Goal: Task Accomplishment & Management: Use online tool/utility

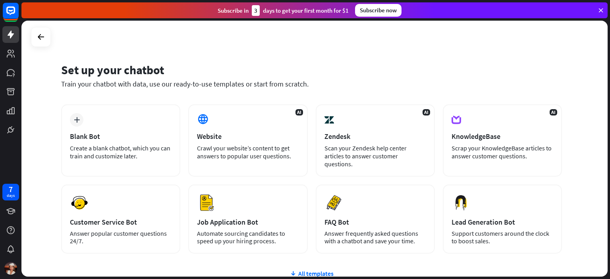
click at [25, 149] on div "Set up your chatbot Train your chatbot with data, use our ready-to-use template…" at bounding box center [314, 149] width 586 height 256
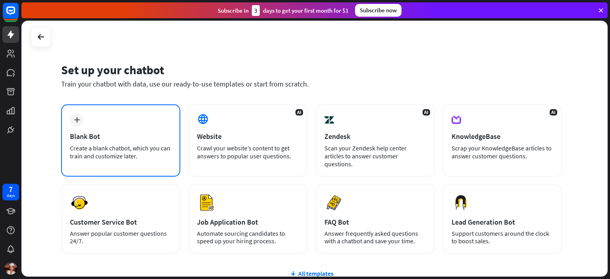
click at [91, 127] on div "plus Blank Bot Create a blank chatbot, which you can train and customize later." at bounding box center [120, 140] width 119 height 72
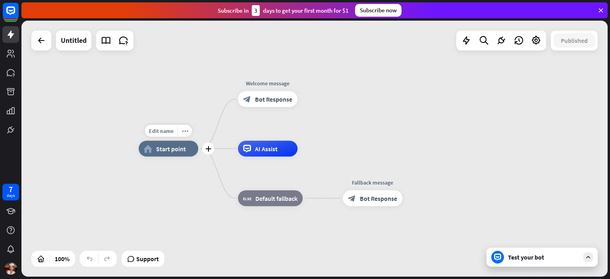
click at [173, 154] on div "home_2 Start point" at bounding box center [169, 149] width 60 height 16
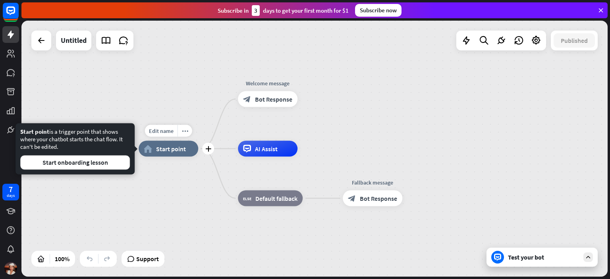
click at [173, 151] on span "Start point" at bounding box center [171, 149] width 30 height 8
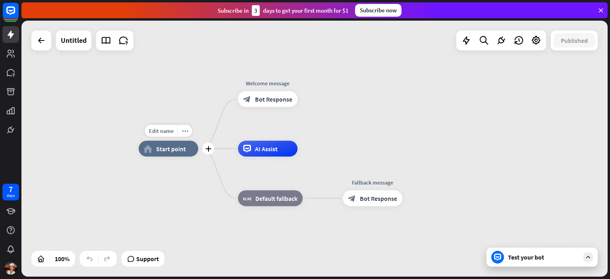
click at [173, 151] on span "Start point" at bounding box center [171, 149] width 30 height 8
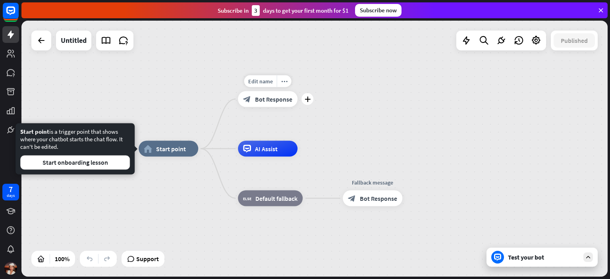
click at [265, 101] on span "Bot Response" at bounding box center [273, 99] width 37 height 8
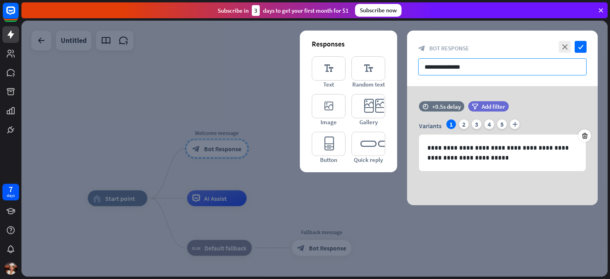
click at [455, 70] on input "**********" at bounding box center [502, 66] width 168 height 17
paste input "**********"
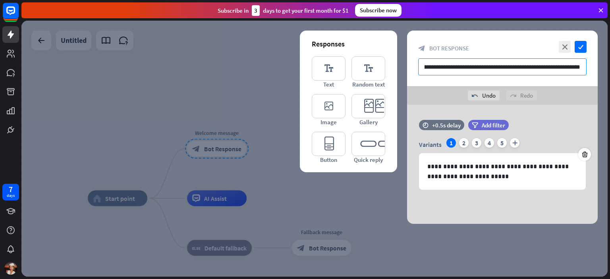
click at [474, 65] on input "**********" at bounding box center [502, 66] width 168 height 17
type input "**********"
click at [463, 140] on div "2" at bounding box center [464, 143] width 10 height 10
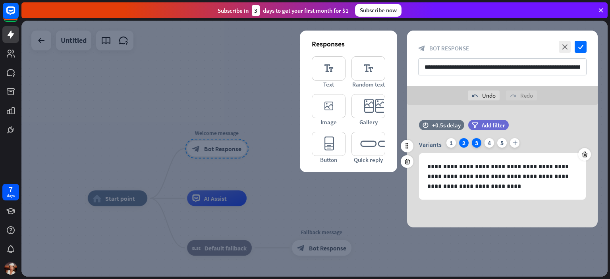
click at [474, 141] on div "3" at bounding box center [477, 143] width 10 height 10
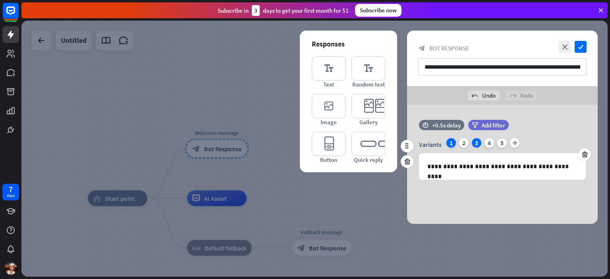
click at [454, 141] on div "1" at bounding box center [451, 143] width 10 height 10
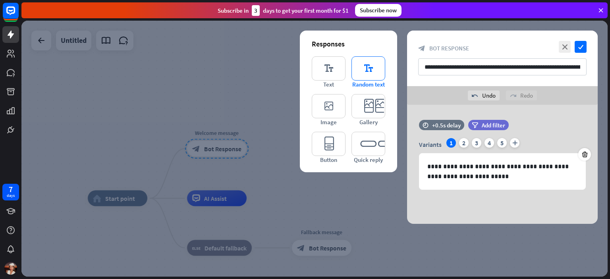
click at [368, 68] on icon "editor_text" at bounding box center [368, 68] width 34 height 24
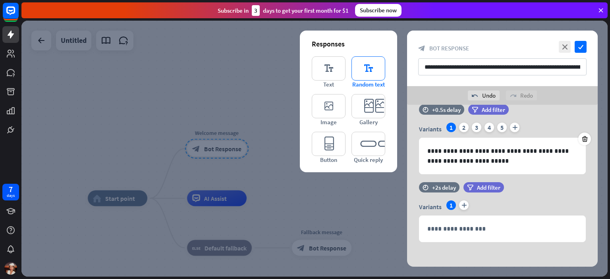
scroll to position [18, 0]
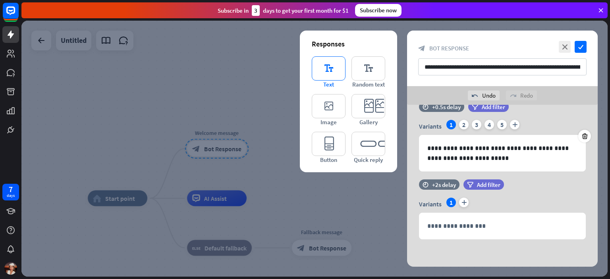
click at [341, 72] on icon "editor_text" at bounding box center [329, 68] width 34 height 24
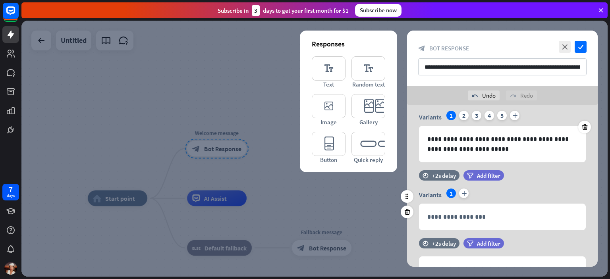
scroll to position [40, 0]
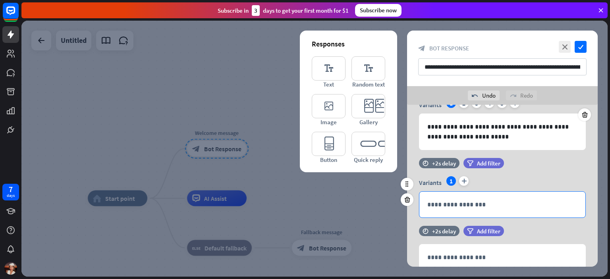
click at [579, 192] on div "**********" at bounding box center [502, 205] width 166 height 26
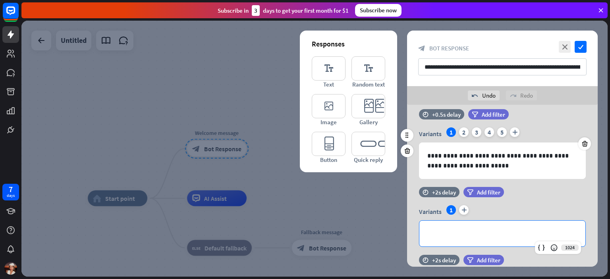
scroll to position [0, 0]
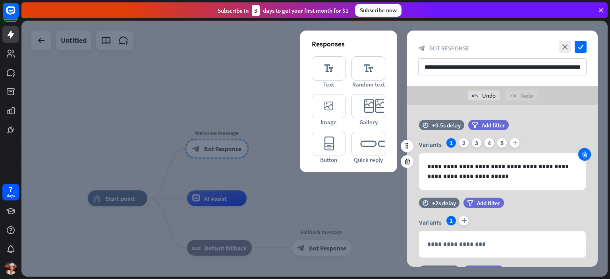
click at [582, 151] on div at bounding box center [584, 154] width 13 height 13
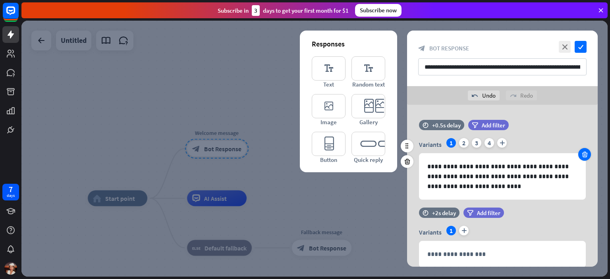
click at [582, 151] on div at bounding box center [584, 154] width 13 height 13
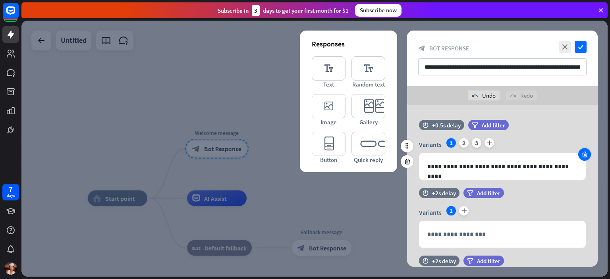
click at [582, 151] on div at bounding box center [584, 154] width 13 height 13
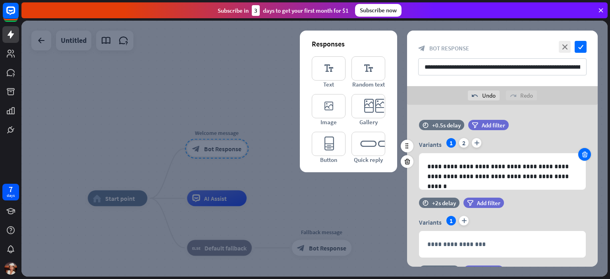
click at [582, 151] on div at bounding box center [584, 154] width 13 height 13
click at [524, 169] on p "**********" at bounding box center [502, 172] width 150 height 20
click at [533, 143] on div "Variants 1 plus" at bounding box center [502, 144] width 167 height 13
click at [581, 49] on icon "check" at bounding box center [581, 47] width 12 height 12
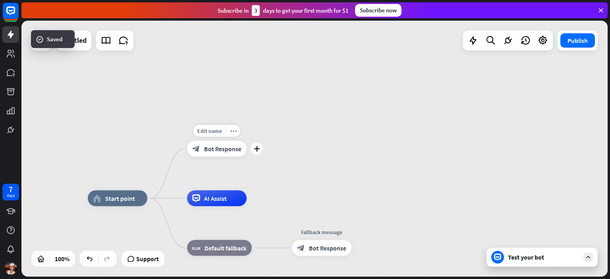
click at [220, 156] on div "block_bot_response Bot Response" at bounding box center [217, 149] width 60 height 16
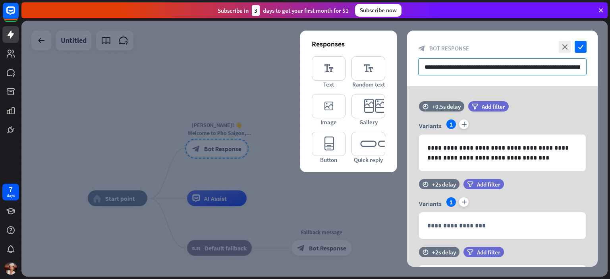
click at [451, 70] on input "**********" at bounding box center [502, 66] width 168 height 17
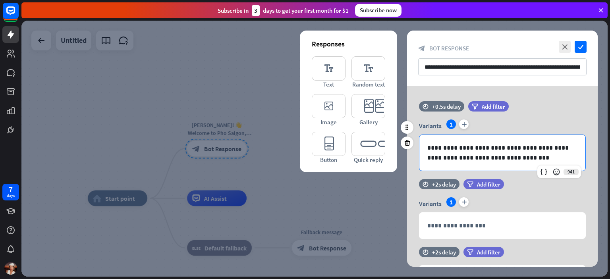
click at [480, 152] on p "**********" at bounding box center [502, 153] width 150 height 20
click at [335, 151] on icon "editor_button" at bounding box center [329, 144] width 34 height 24
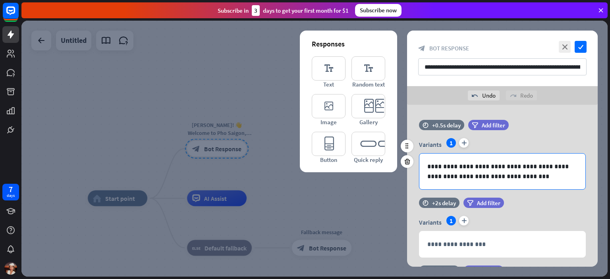
click at [507, 166] on p "**********" at bounding box center [502, 172] width 150 height 20
click at [409, 162] on icon at bounding box center [407, 161] width 8 height 7
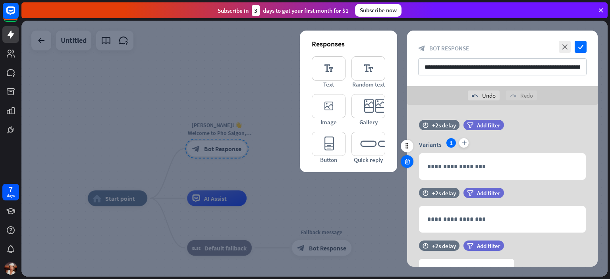
click at [405, 164] on icon at bounding box center [407, 161] width 8 height 7
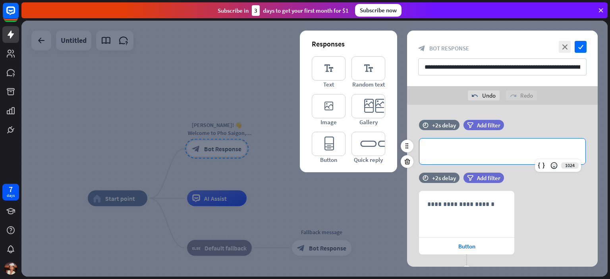
click at [423, 156] on div "**********" at bounding box center [502, 152] width 166 height 26
click at [410, 161] on icon at bounding box center [407, 161] width 8 height 7
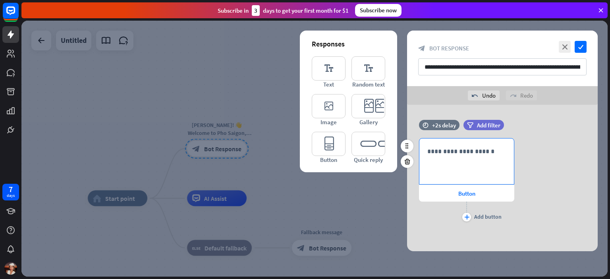
click at [434, 159] on div "**********" at bounding box center [466, 162] width 95 height 46
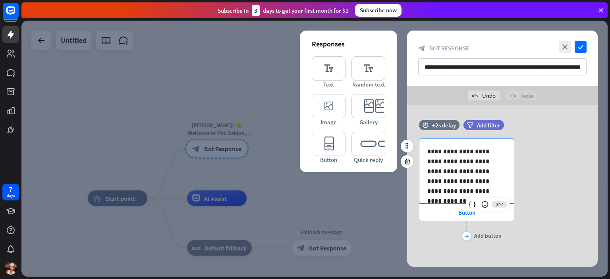
scroll to position [73, 0]
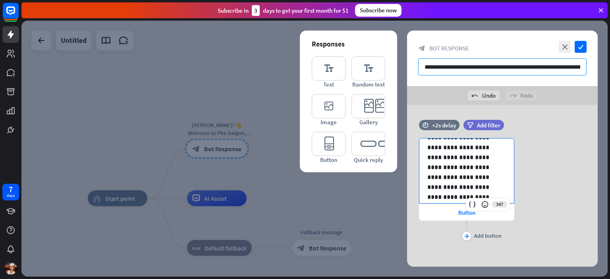
click at [462, 65] on input "**********" at bounding box center [502, 66] width 168 height 17
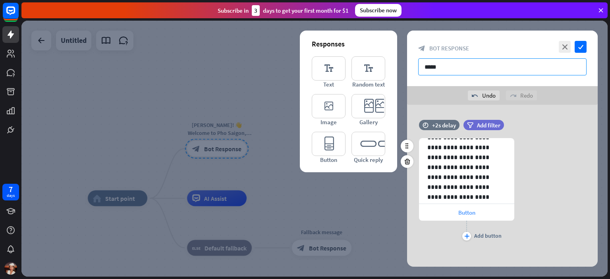
type input "*****"
click at [482, 210] on div "Button" at bounding box center [466, 212] width 95 height 17
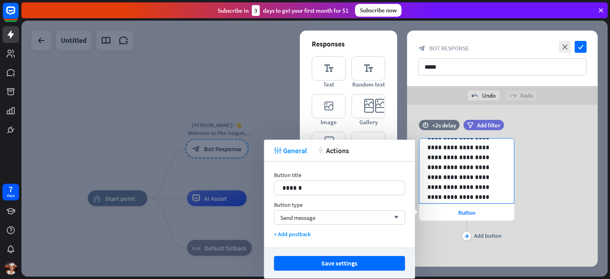
scroll to position [0, 0]
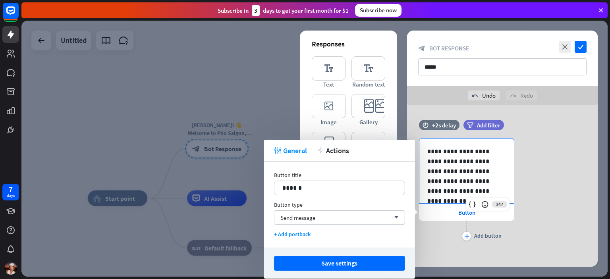
click at [471, 162] on p "**********" at bounding box center [463, 211] width 73 height 129
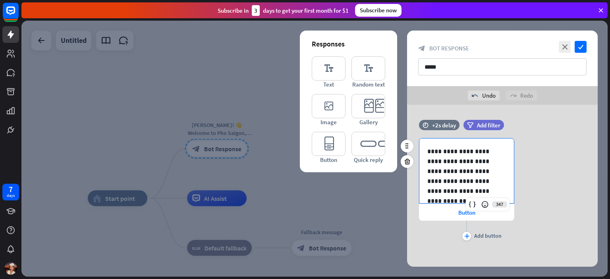
click at [490, 179] on p "**********" at bounding box center [463, 211] width 73 height 129
click at [478, 172] on p "**********" at bounding box center [463, 211] width 73 height 129
click at [486, 171] on p "**********" at bounding box center [463, 211] width 73 height 129
click at [451, 174] on p "**********" at bounding box center [463, 156] width 73 height 99
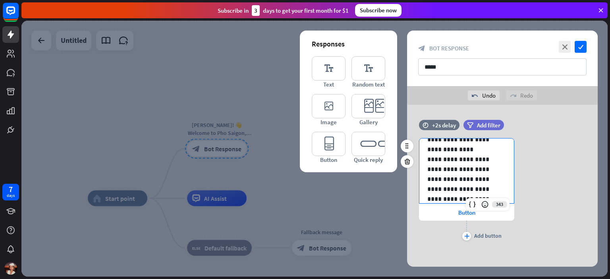
scroll to position [0, 0]
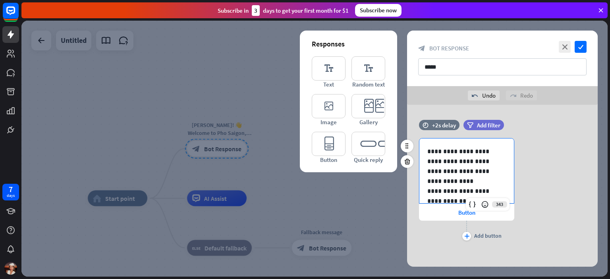
click at [486, 166] on p "**********" at bounding box center [463, 162] width 73 height 30
click at [484, 205] on icon at bounding box center [485, 205] width 8 height 8
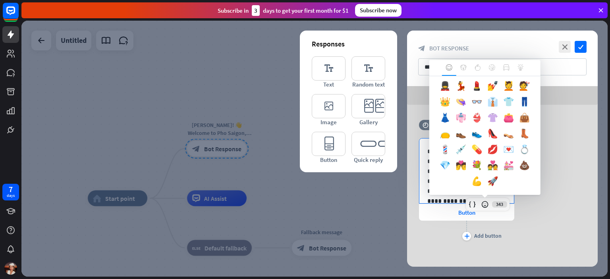
scroll to position [426, 0]
click at [467, 74] on div at bounding box center [463, 68] width 14 height 16
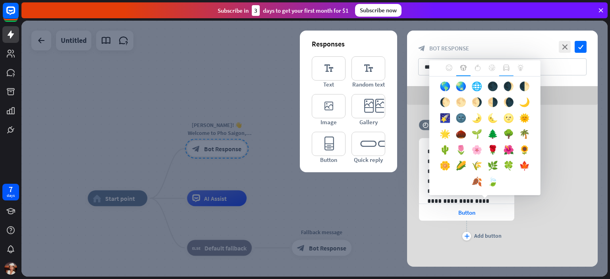
click at [508, 68] on icon at bounding box center [506, 68] width 6 height 6
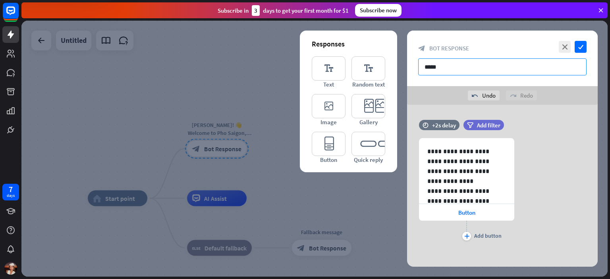
scroll to position [77, 0]
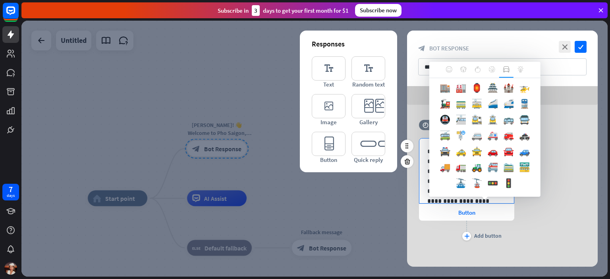
click at [494, 179] on body "7 days close Product Help First steps Get started with ChatBot Help Center Foll…" at bounding box center [305, 139] width 610 height 279
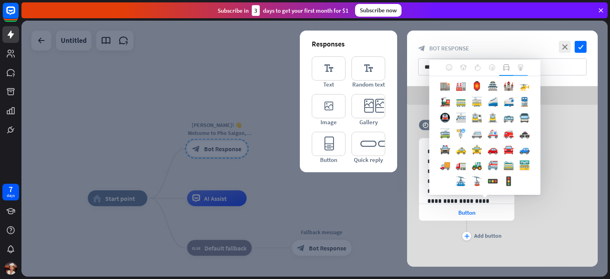
click at [523, 70] on icon at bounding box center [520, 67] width 6 height 6
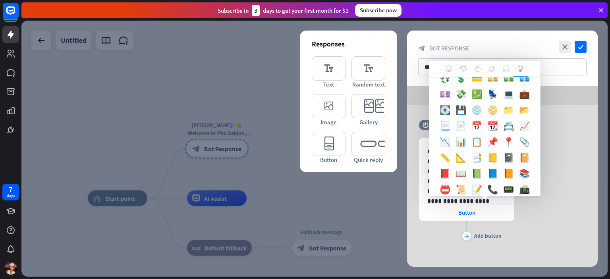
scroll to position [0, 0]
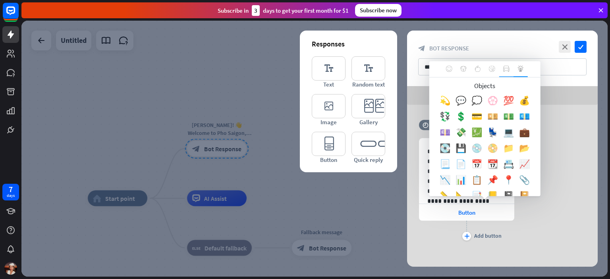
click at [507, 71] on icon at bounding box center [506, 69] width 6 height 6
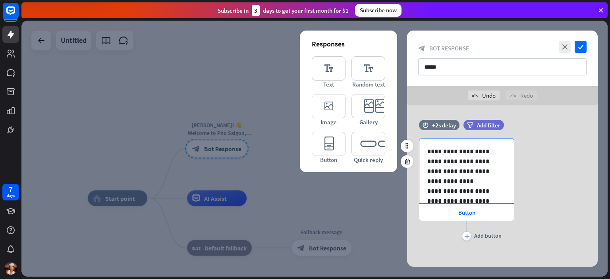
click at [499, 186] on body "7 days close Product Help First steps Get started with ChatBot Help Center Foll…" at bounding box center [305, 139] width 610 height 279
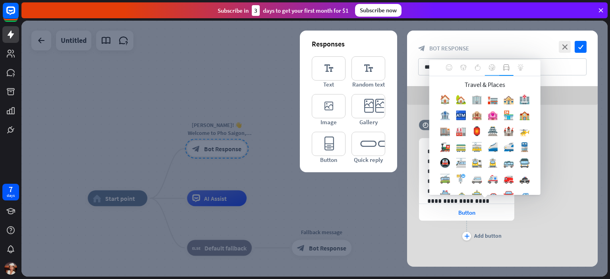
click at [493, 69] on icon at bounding box center [492, 67] width 6 height 6
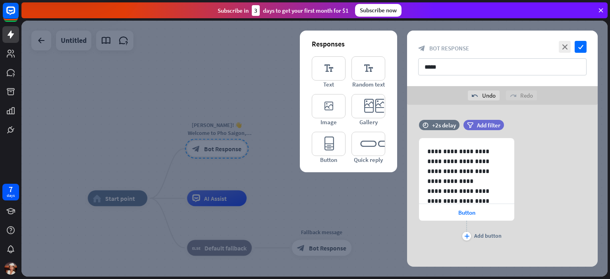
click at [499, 166] on body "7 days close Product Help First steps Get started with ChatBot Help Center Foll…" at bounding box center [305, 139] width 610 height 279
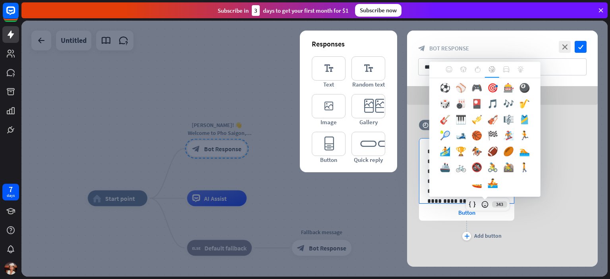
scroll to position [29, 0]
click at [479, 71] on div at bounding box center [478, 70] width 14 height 16
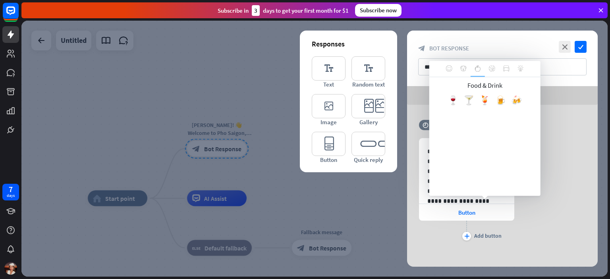
scroll to position [0, 0]
click at [467, 69] on div at bounding box center [463, 69] width 14 height 16
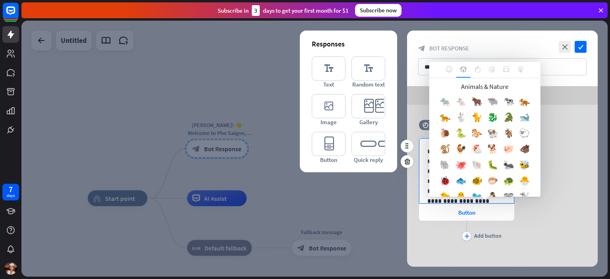
click at [490, 173] on body "7 days close Product Help First steps Get started with ChatBot Help Center Foll…" at bounding box center [305, 139] width 610 height 279
click at [523, 71] on div at bounding box center [520, 70] width 14 height 16
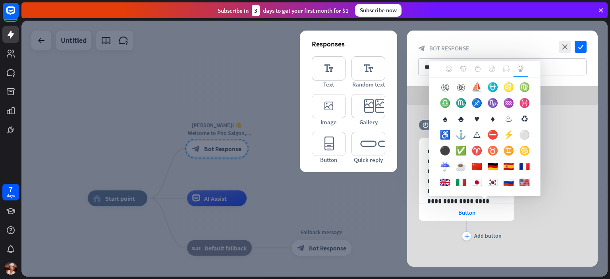
scroll to position [1046, 0]
click at [451, 71] on icon at bounding box center [449, 69] width 6 height 6
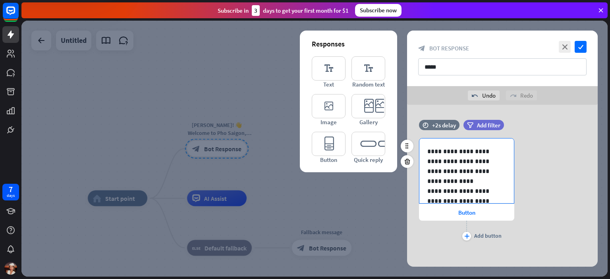
click at [491, 170] on body "7 days close Product Help First steps Get started with ChatBot Help Center Foll…" at bounding box center [305, 139] width 610 height 279
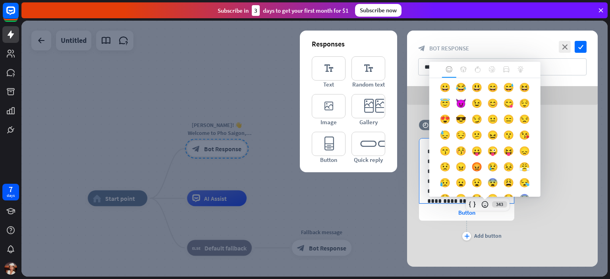
scroll to position [0, 0]
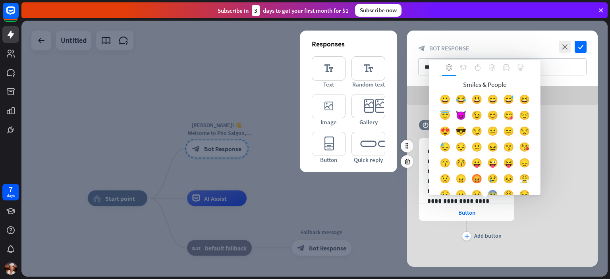
click at [583, 146] on div "**********" at bounding box center [502, 190] width 191 height 104
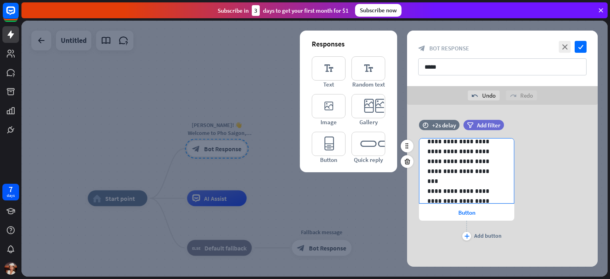
click at [469, 170] on p "**********" at bounding box center [463, 141] width 73 height 69
click at [462, 186] on p "**********" at bounding box center [463, 176] width 73 height 40
click at [488, 203] on icon at bounding box center [485, 205] width 8 height 8
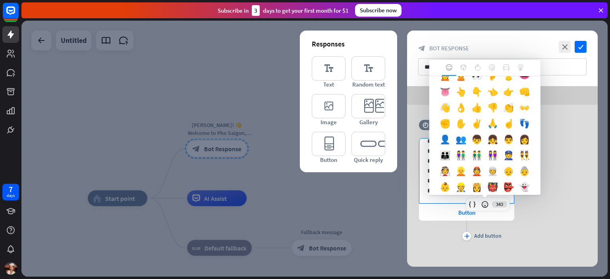
scroll to position [228, 0]
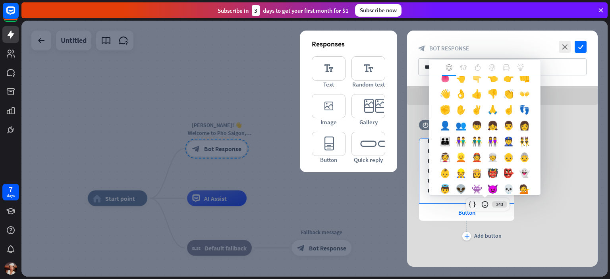
click at [469, 88] on div "👇" at bounding box center [477, 80] width 16 height 16
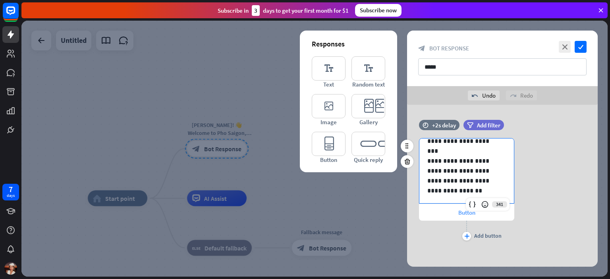
click at [466, 216] on span "Button" at bounding box center [466, 213] width 17 height 8
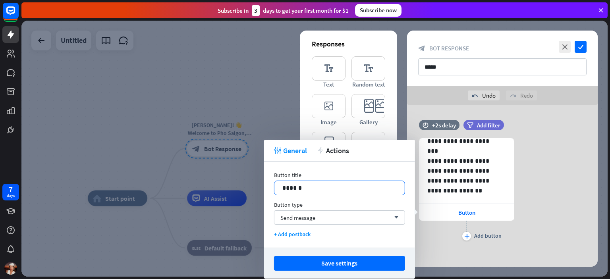
click at [334, 190] on p "******" at bounding box center [339, 188] width 114 height 10
click at [388, 219] on div "Send message arrow_down" at bounding box center [339, 217] width 131 height 14
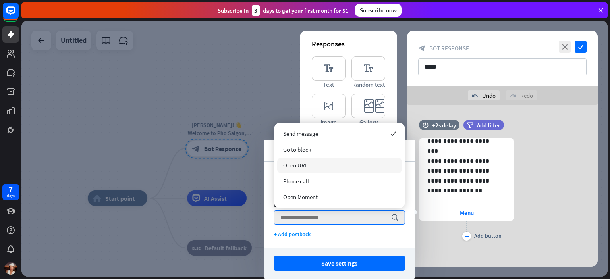
click at [338, 162] on div "Open URL" at bounding box center [339, 166] width 125 height 16
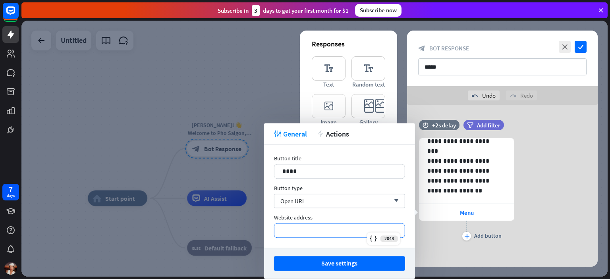
click at [313, 225] on div "*********" at bounding box center [339, 231] width 130 height 14
click at [309, 200] on div "Open URL arrow_down" at bounding box center [339, 201] width 131 height 14
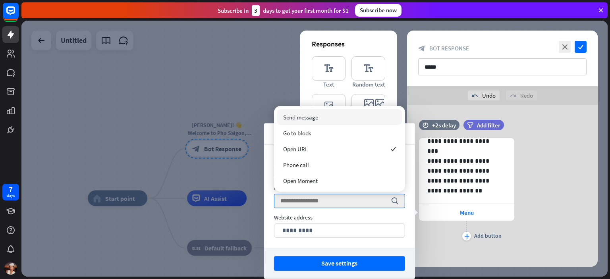
click at [321, 121] on div "Send message" at bounding box center [339, 117] width 125 height 16
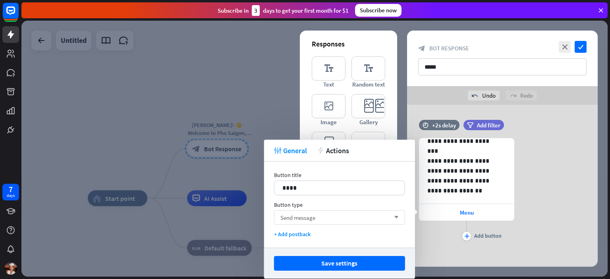
click at [301, 219] on span "Send message" at bounding box center [297, 218] width 35 height 8
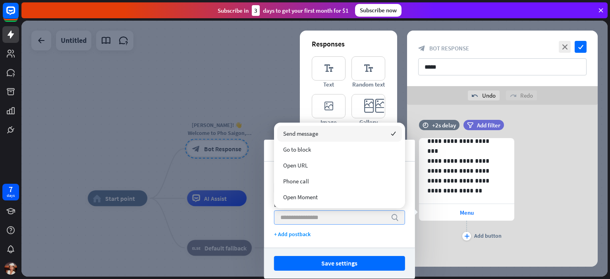
click at [298, 222] on input "search" at bounding box center [333, 218] width 106 height 14
click at [291, 237] on div "+ Add postback" at bounding box center [339, 234] width 131 height 7
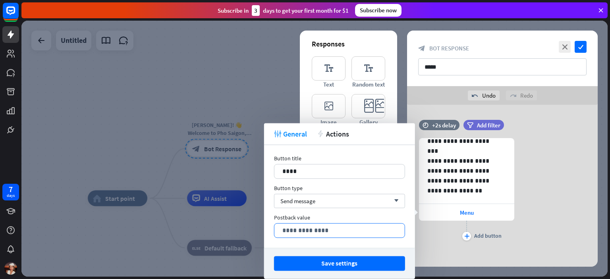
click at [293, 232] on p "**********" at bounding box center [339, 231] width 114 height 10
click at [301, 220] on div "Postback value" at bounding box center [339, 217] width 131 height 7
click at [349, 202] on div "Open URL arrow_down" at bounding box center [339, 201] width 131 height 14
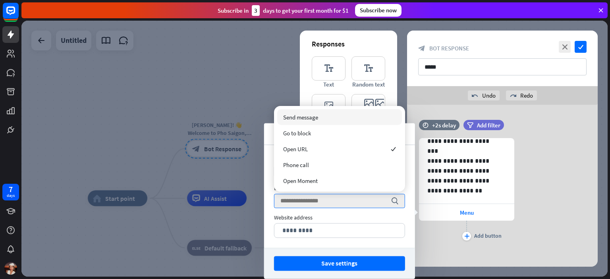
click at [340, 216] on div "Website address" at bounding box center [339, 217] width 131 height 7
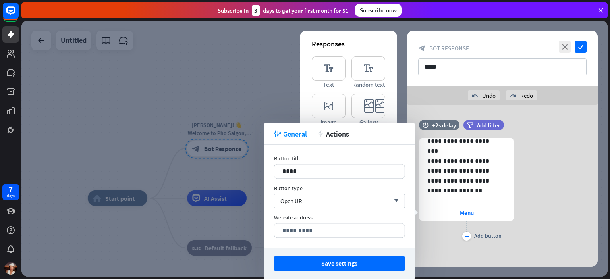
click at [344, 193] on div "Button type Open URL arrow_down" at bounding box center [339, 196] width 131 height 23
click at [343, 199] on div "Open URL arrow_down" at bounding box center [339, 201] width 131 height 14
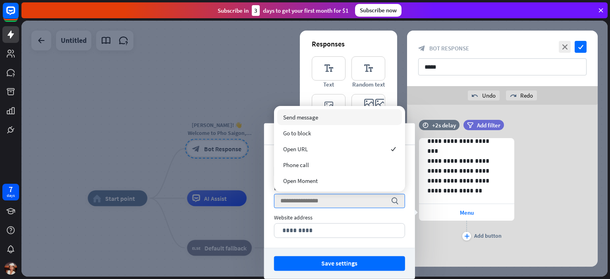
click at [335, 118] on div "Send message" at bounding box center [339, 117] width 125 height 16
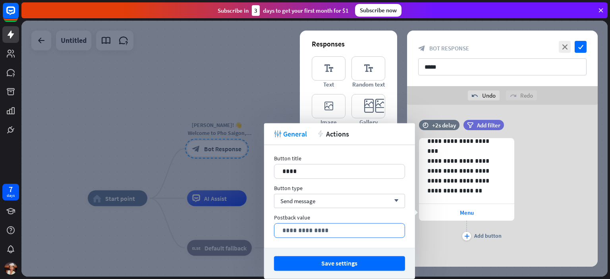
click at [311, 233] on p "**********" at bounding box center [339, 231] width 114 height 10
click at [375, 218] on div "Postback value" at bounding box center [339, 217] width 131 height 7
click at [467, 234] on icon "plus" at bounding box center [466, 236] width 5 height 5
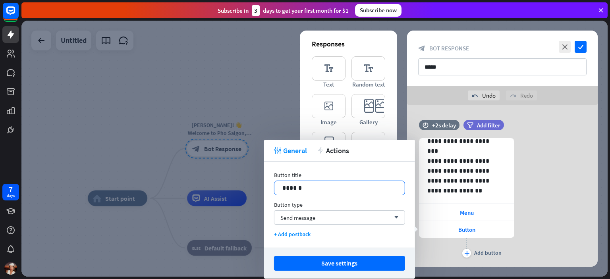
click at [319, 183] on p "******" at bounding box center [339, 188] width 114 height 10
click at [366, 218] on div "Send message arrow_down" at bounding box center [339, 217] width 131 height 14
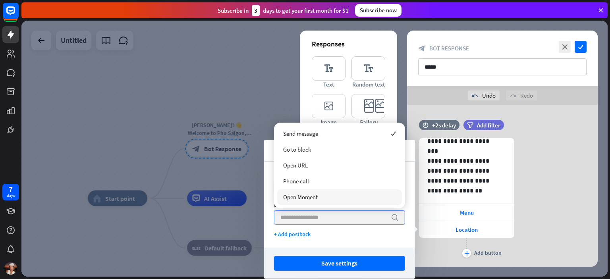
click at [319, 216] on input "search" at bounding box center [333, 218] width 106 height 14
click at [466, 254] on icon "plus" at bounding box center [466, 253] width 5 height 5
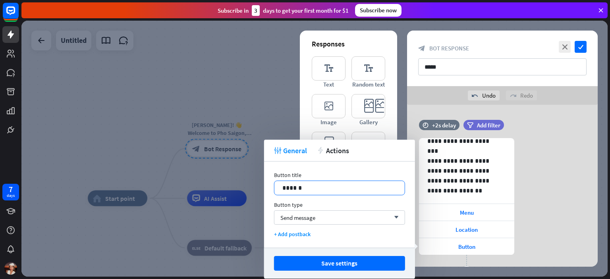
click at [345, 191] on p "******" at bounding box center [339, 188] width 114 height 10
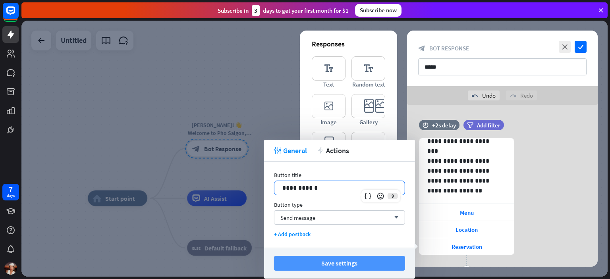
click at [369, 260] on button "Save settings" at bounding box center [339, 263] width 131 height 15
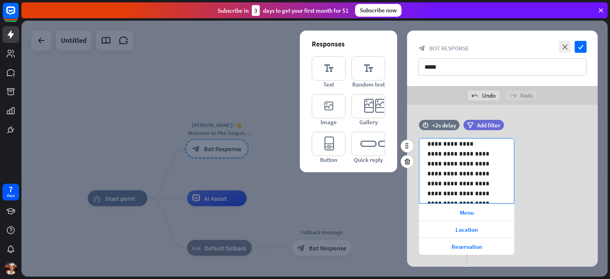
scroll to position [0, 0]
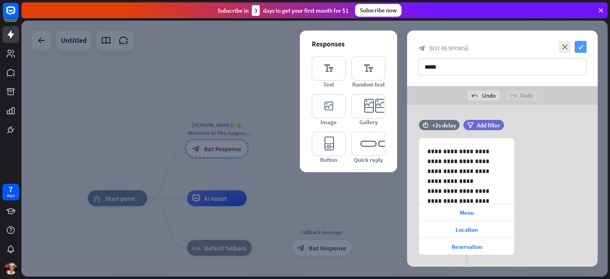
click at [580, 46] on icon "check" at bounding box center [581, 47] width 12 height 12
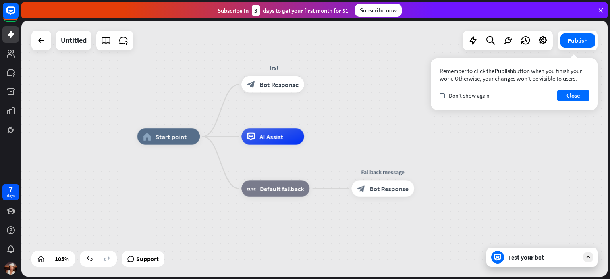
drag, startPoint x: 289, startPoint y: 196, endPoint x: 345, endPoint y: 132, distance: 85.8
click at [345, 132] on div "home_2 Start point First block_bot_response Bot Response AI Assist block_fallba…" at bounding box center [314, 149] width 586 height 256
click at [465, 91] on div "check Don't show again Close" at bounding box center [514, 95] width 149 height 11
click at [574, 96] on button "Close" at bounding box center [573, 95] width 32 height 11
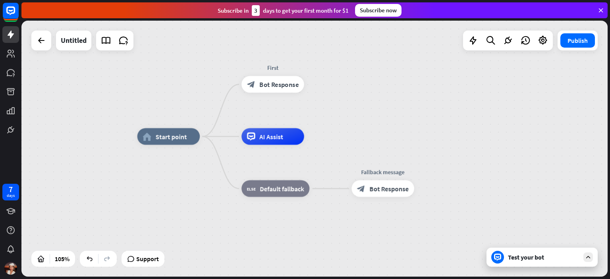
click at [498, 112] on div "home_2 Start point First block_bot_response Bot Response AI Assist block_fallba…" at bounding box center [314, 149] width 586 height 256
click at [565, 251] on div "Test your bot" at bounding box center [541, 257] width 111 height 19
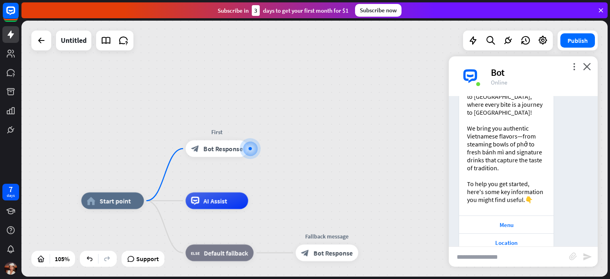
scroll to position [66, 0]
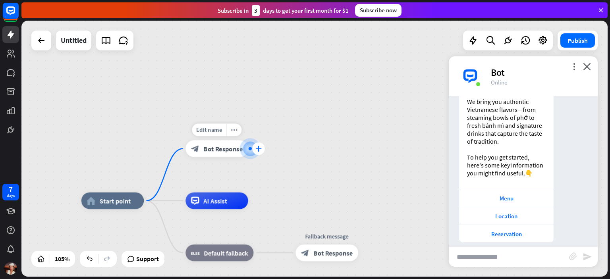
click at [256, 146] on icon "plus" at bounding box center [258, 149] width 6 height 6
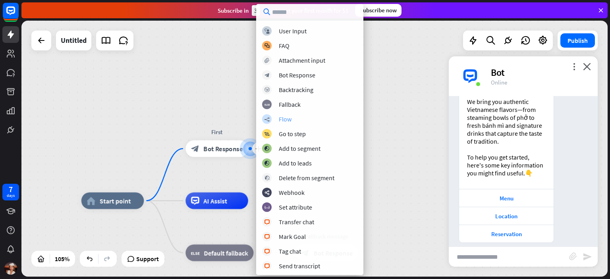
click at [294, 119] on div "builder_tree Flow" at bounding box center [309, 119] width 95 height 10
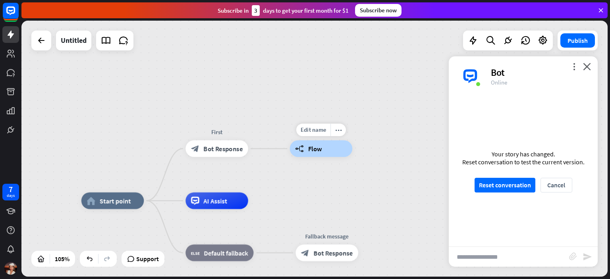
click at [324, 150] on div "builder_tree Flow" at bounding box center [321, 149] width 62 height 17
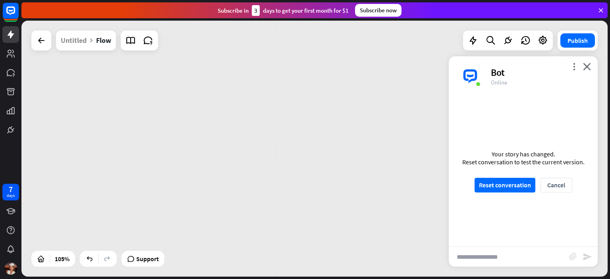
click at [324, 150] on div "home_2 Start point First block_bot_response Bot Response Edit name more_horiz b…" at bounding box center [314, 149] width 586 height 256
click at [571, 64] on icon "more_vert" at bounding box center [574, 67] width 8 height 8
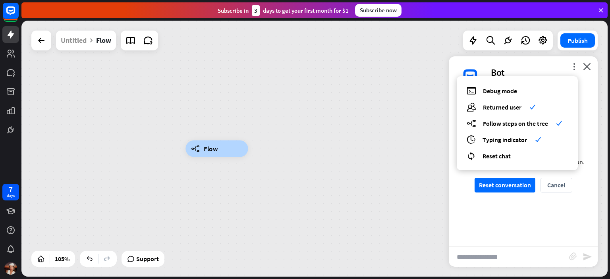
click at [423, 146] on div "builder_tree Flow" at bounding box center [314, 149] width 586 height 256
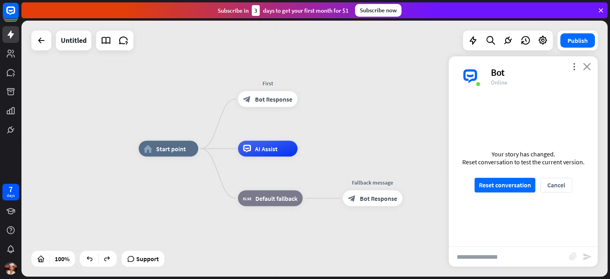
click at [589, 70] on icon "close" at bounding box center [587, 67] width 8 height 8
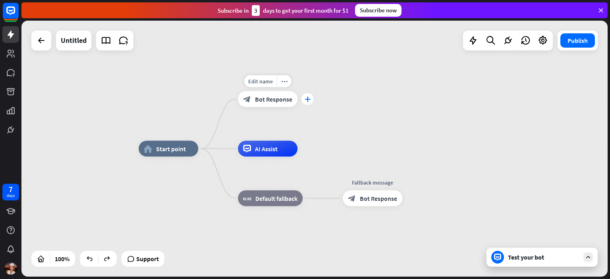
click at [305, 103] on div "plus" at bounding box center [307, 99] width 12 height 12
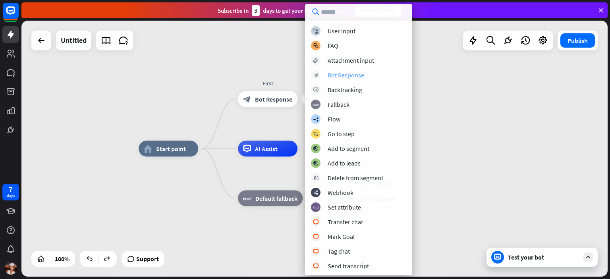
click at [343, 76] on div "Bot Response" at bounding box center [346, 75] width 37 height 8
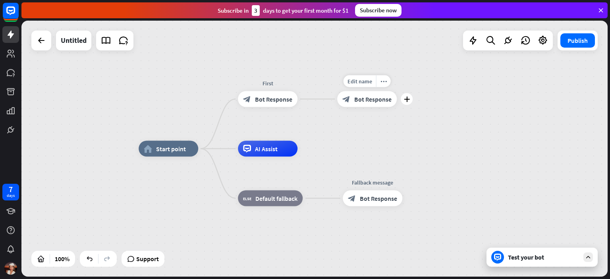
click at [385, 100] on span "Bot Response" at bounding box center [372, 99] width 37 height 8
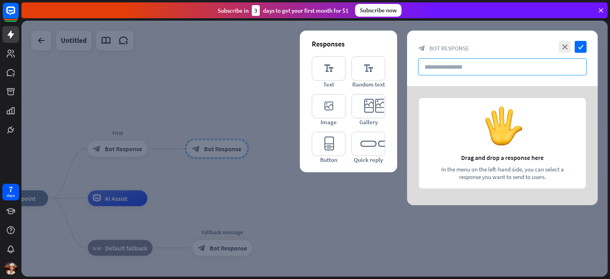
click at [455, 68] on input "text" at bounding box center [502, 66] width 168 height 17
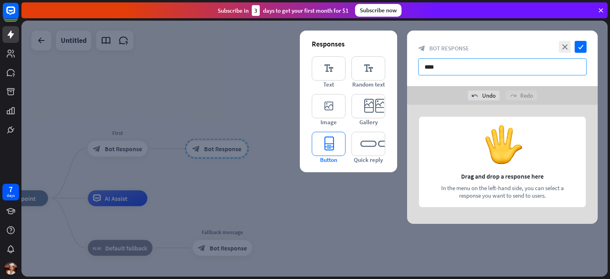
type input "****"
click at [336, 149] on icon "editor_button" at bounding box center [329, 144] width 34 height 24
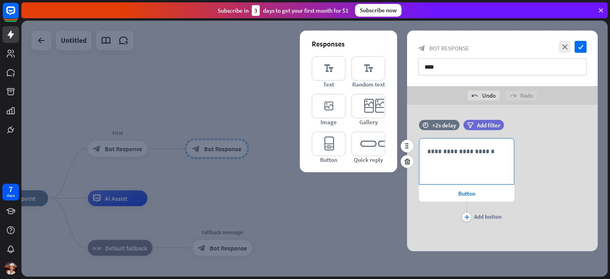
click at [457, 154] on p "**********" at bounding box center [466, 152] width 79 height 10
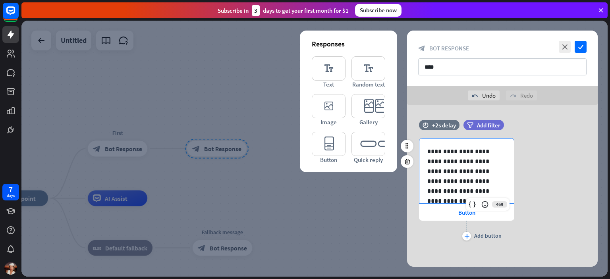
click at [492, 156] on p "**********" at bounding box center [463, 181] width 73 height 69
click at [484, 171] on p "**********" at bounding box center [463, 166] width 73 height 60
click at [452, 181] on p "**********" at bounding box center [463, 166] width 73 height 60
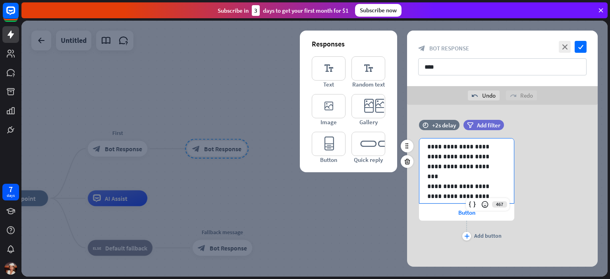
scroll to position [50, 0]
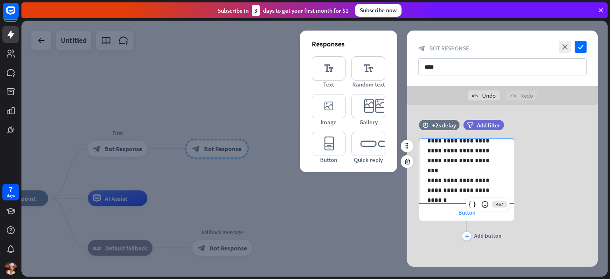
click at [458, 215] on span "Button" at bounding box center [466, 213] width 17 height 8
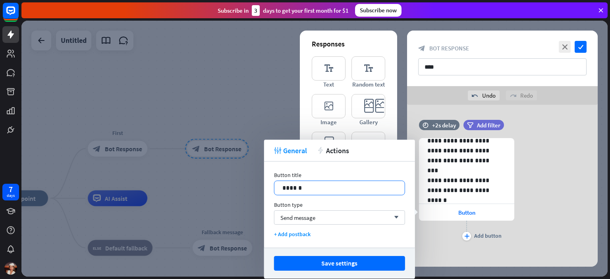
click at [299, 190] on p "******" at bounding box center [339, 188] width 114 height 10
click at [303, 214] on span "Send message" at bounding box center [297, 218] width 35 height 8
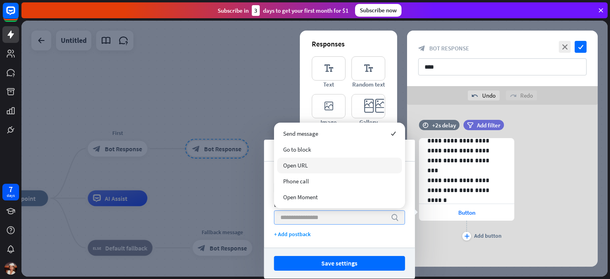
click at [307, 166] on span "Open URL" at bounding box center [295, 166] width 25 height 8
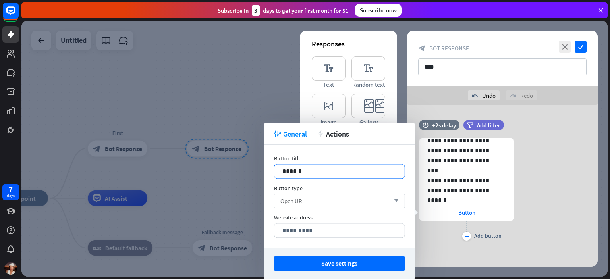
click at [299, 168] on p "******" at bounding box center [339, 171] width 114 height 10
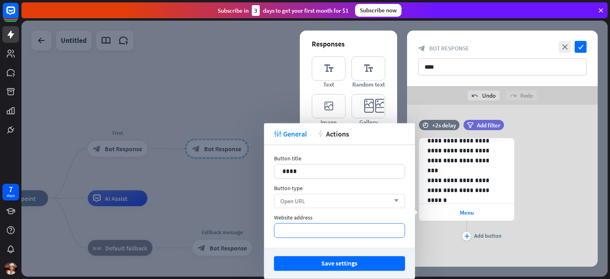
click at [320, 231] on p "*********" at bounding box center [339, 231] width 114 height 10
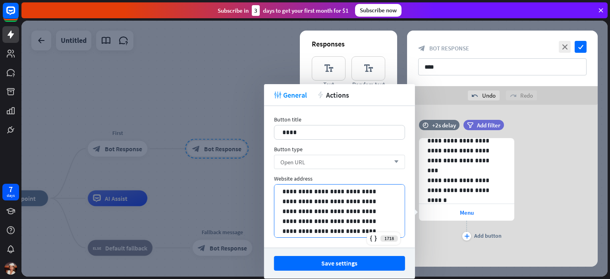
scroll to position [60, 0]
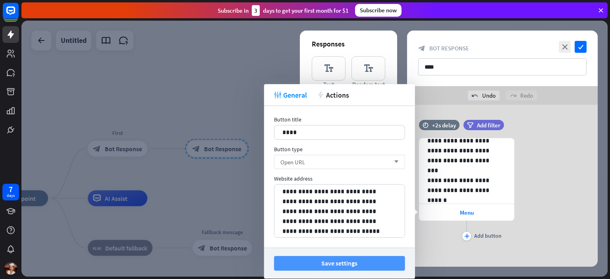
click at [332, 261] on button "Save settings" at bounding box center [339, 263] width 131 height 15
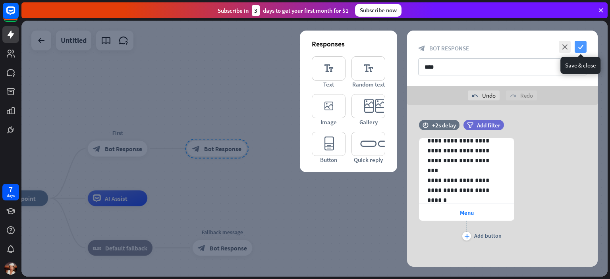
click at [583, 46] on icon "check" at bounding box center [581, 47] width 12 height 12
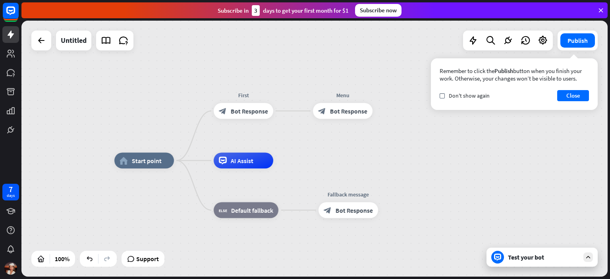
drag, startPoint x: 225, startPoint y: 202, endPoint x: 351, endPoint y: 164, distance: 131.4
click at [262, 144] on div "more_horiz" at bounding box center [260, 143] width 15 height 12
click at [261, 163] on div "AI Assist" at bounding box center [244, 161] width 60 height 16
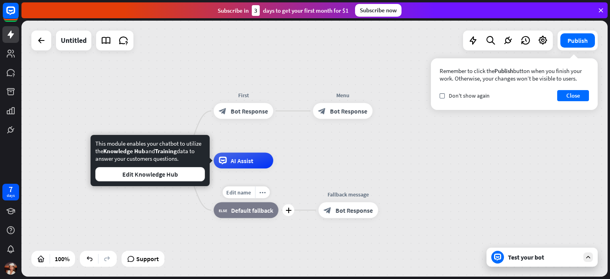
click at [272, 206] on span "Default fallback" at bounding box center [252, 210] width 42 height 8
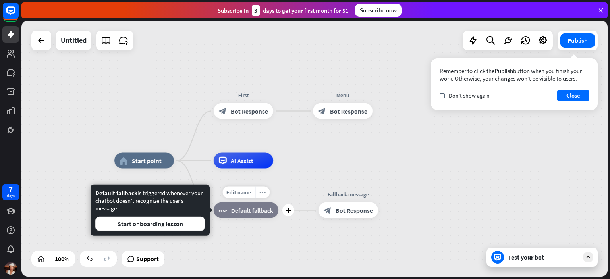
click at [268, 194] on div "more_horiz" at bounding box center [262, 193] width 15 height 12
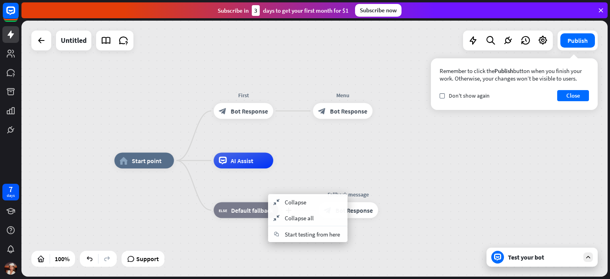
click at [261, 218] on div "plus block_fallback Default fallback" at bounding box center [246, 211] width 65 height 16
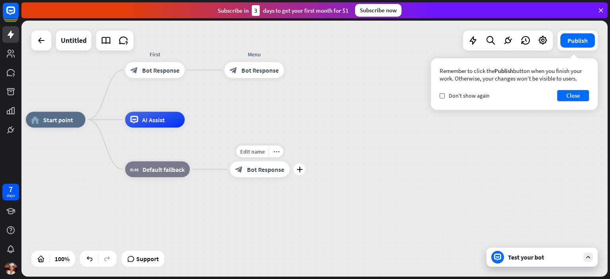
drag, startPoint x: 374, startPoint y: 232, endPoint x: 286, endPoint y: 191, distance: 97.5
click at [286, 178] on div "Edit name more_horiz plus block_bot_response Bot Response" at bounding box center [260, 170] width 60 height 16
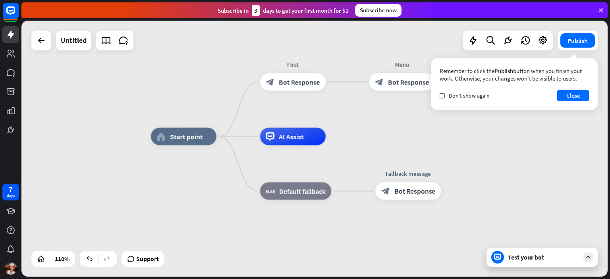
drag, startPoint x: 357, startPoint y: 136, endPoint x: 569, endPoint y: 109, distance: 213.7
click at [519, 149] on div "home_2 Start point First block_bot_response Bot Response Menu block_bot_respons…" at bounding box center [473, 278] width 645 height 282
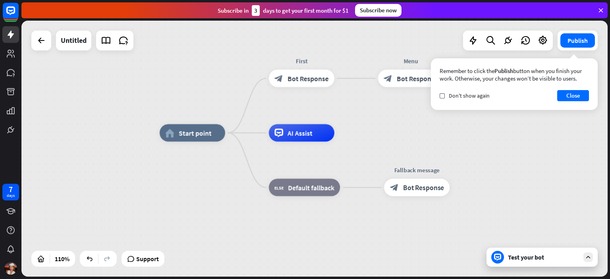
click at [530, 259] on div "Test your bot" at bounding box center [543, 257] width 71 height 8
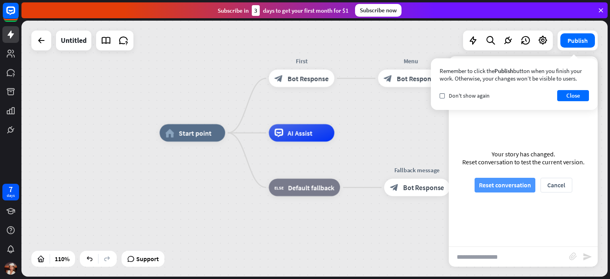
click at [519, 186] on button "Reset conversation" at bounding box center [505, 185] width 61 height 15
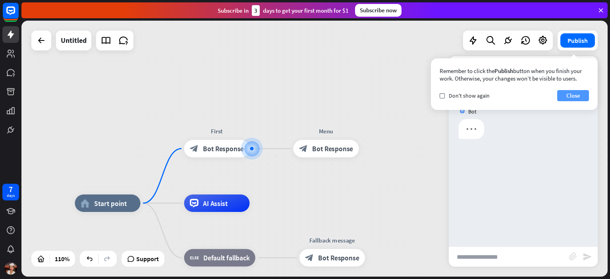
click at [570, 98] on button "Close" at bounding box center [573, 95] width 32 height 11
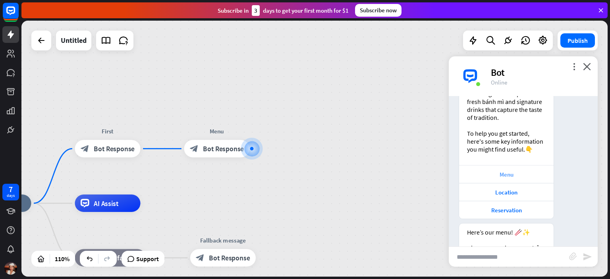
scroll to position [177, 0]
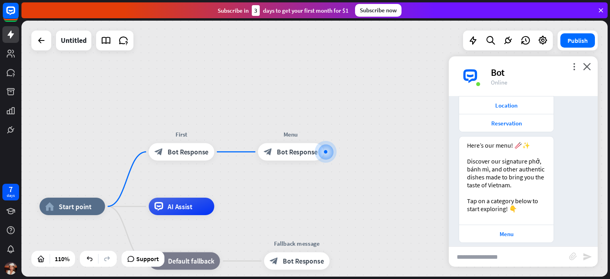
drag, startPoint x: 269, startPoint y: 192, endPoint x: 369, endPoint y: 197, distance: 99.8
click at [369, 197] on div "home_2 Start point First block_bot_response Bot Response Menu block_bot_respons…" at bounding box center [314, 149] width 586 height 256
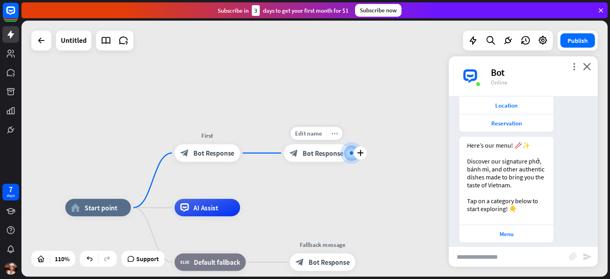
click at [335, 135] on icon "more_horiz" at bounding box center [334, 133] width 7 height 7
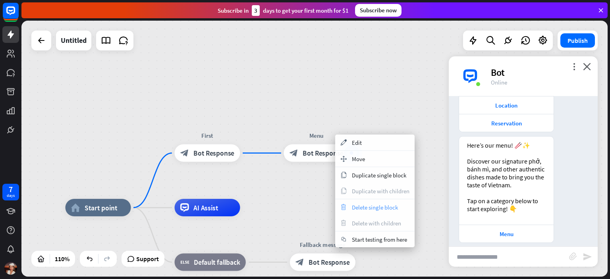
click at [356, 208] on span "Delete single block" at bounding box center [375, 208] width 46 height 8
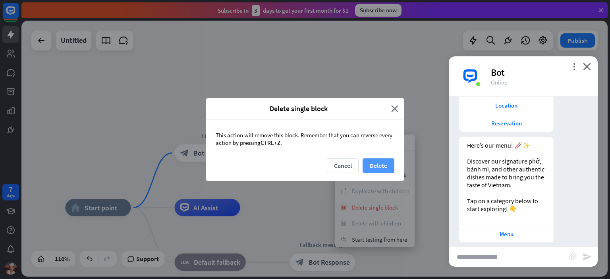
click at [372, 165] on button "Delete" at bounding box center [379, 165] width 32 height 15
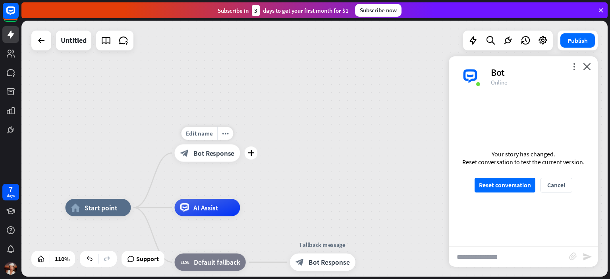
click at [225, 151] on span "Bot Response" at bounding box center [213, 153] width 41 height 9
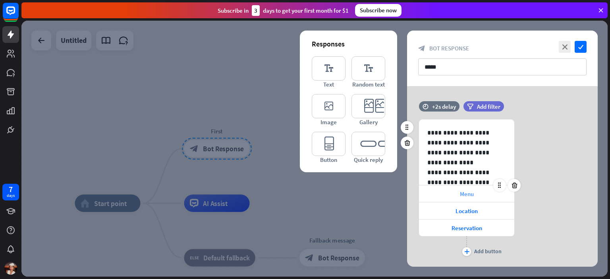
click at [488, 193] on div "Menu" at bounding box center [466, 193] width 95 height 17
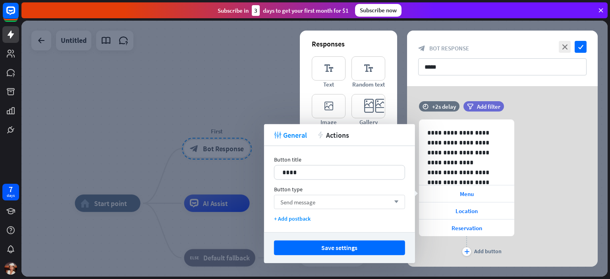
click at [339, 201] on div "Send message arrow_down" at bounding box center [339, 202] width 131 height 14
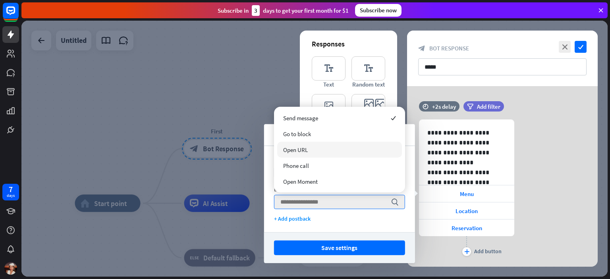
click at [313, 152] on div "Open URL" at bounding box center [339, 150] width 125 height 16
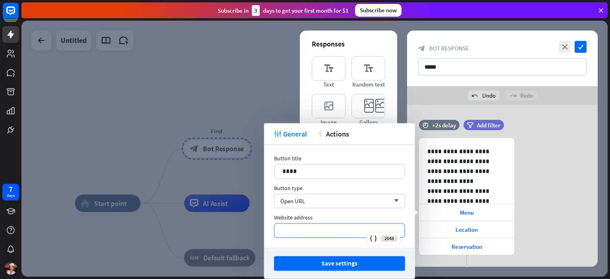
click at [295, 229] on p "*********" at bounding box center [339, 231] width 114 height 10
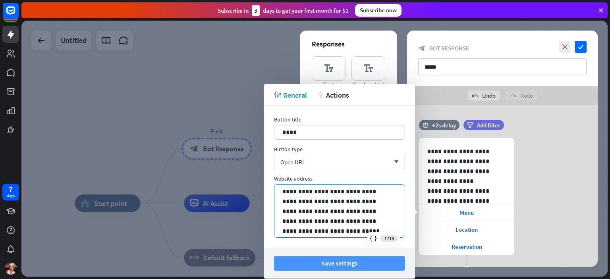
click at [309, 264] on button "Save settings" at bounding box center [339, 263] width 131 height 15
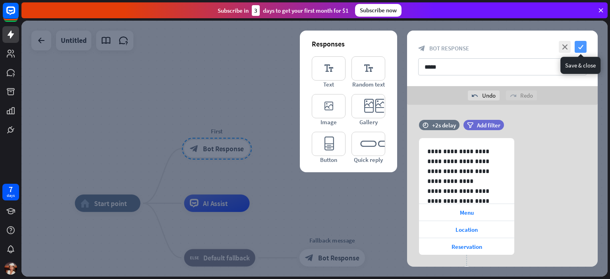
click at [586, 46] on icon "check" at bounding box center [581, 47] width 12 height 12
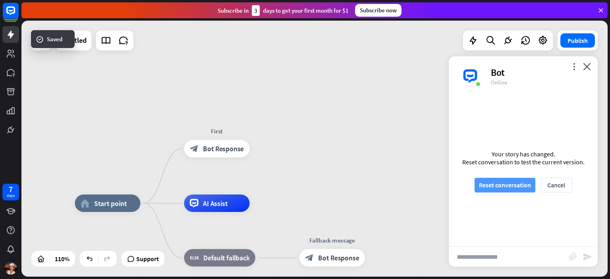
click at [508, 185] on button "Reset conversation" at bounding box center [505, 185] width 61 height 15
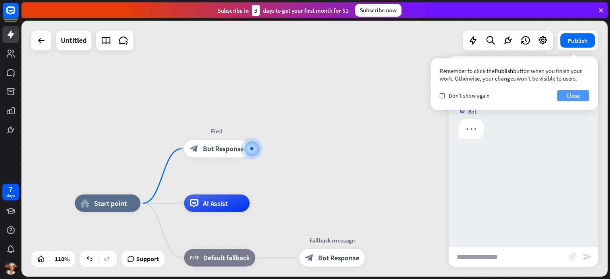
click at [582, 95] on button "Close" at bounding box center [573, 95] width 32 height 11
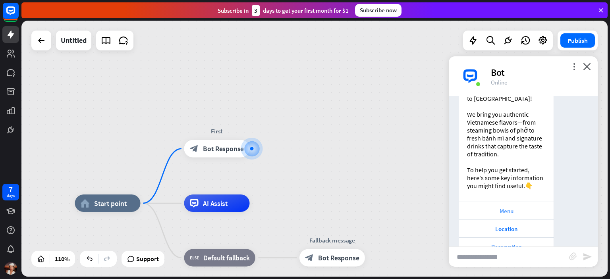
scroll to position [66, 0]
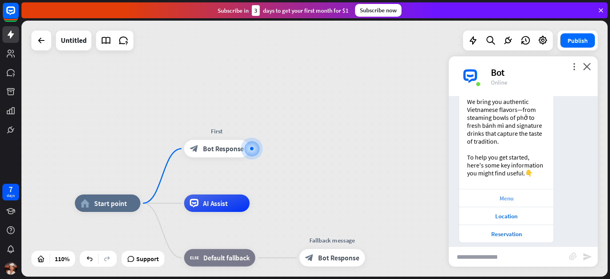
click at [509, 195] on div "Menu" at bounding box center [506, 199] width 87 height 8
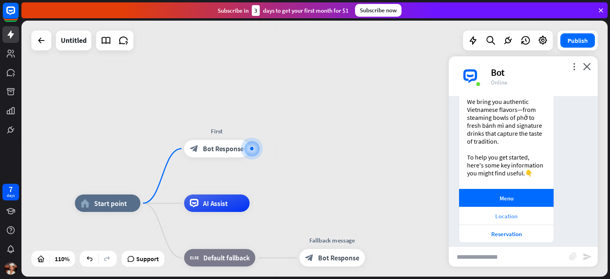
click at [519, 212] on div "Location" at bounding box center [506, 216] width 87 height 8
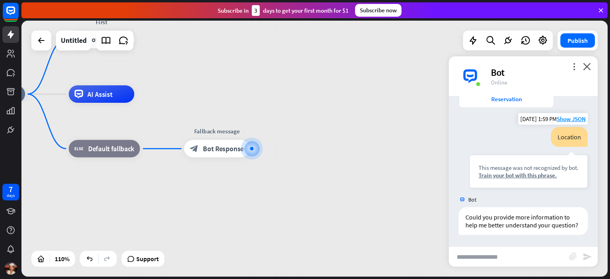
scroll to position [162, 0]
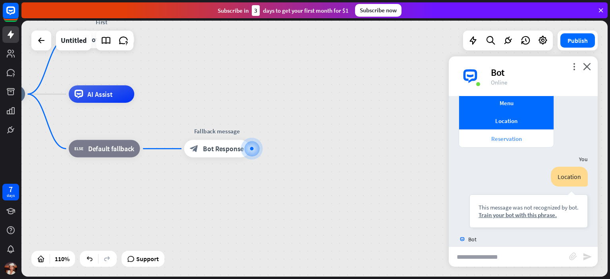
click at [496, 135] on div "Reservation" at bounding box center [506, 139] width 87 height 8
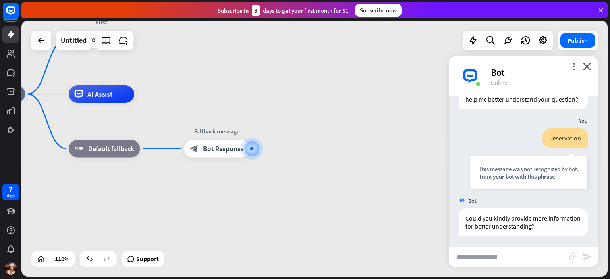
scroll to position [328, 0]
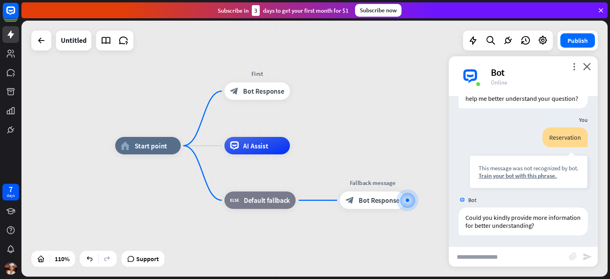
drag, startPoint x: 307, startPoint y: 191, endPoint x: 462, endPoint y: 242, distance: 164.0
click at [462, 242] on div "home_2 Start point First block_bot_response Bot Response AI Assist block_fallba…" at bounding box center [314, 149] width 586 height 256
click at [425, 139] on div "home_2 Start point First block_bot_response Bot Response AI Assist block_fallba…" at bounding box center [314, 149] width 586 height 256
click at [587, 65] on icon "close" at bounding box center [587, 67] width 8 height 8
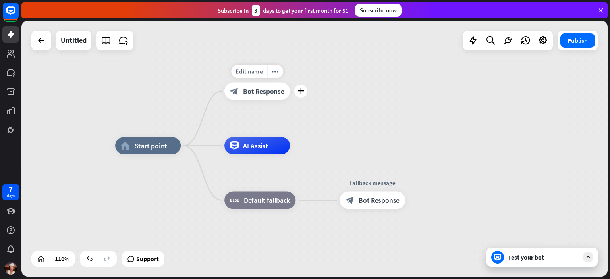
click at [265, 92] on span "Bot Response" at bounding box center [263, 91] width 41 height 9
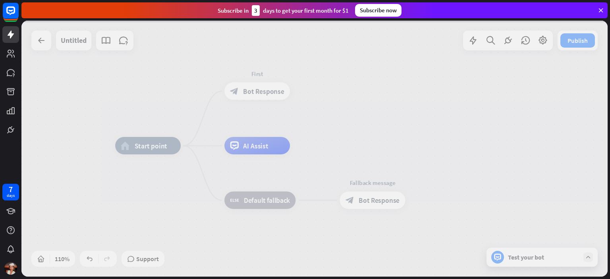
click at [265, 92] on div at bounding box center [314, 149] width 586 height 256
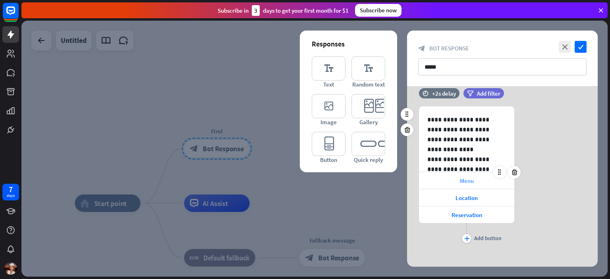
scroll to position [19, 0]
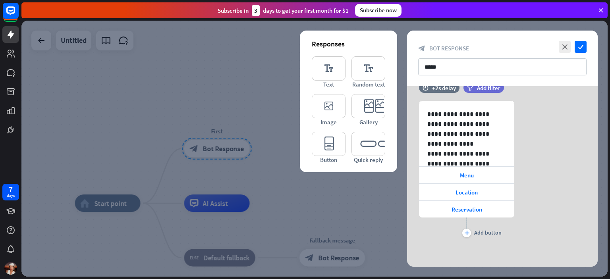
click at [347, 197] on div at bounding box center [314, 149] width 586 height 256
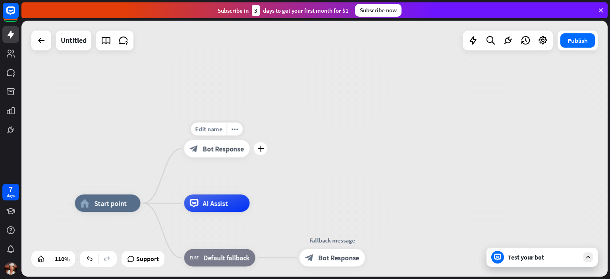
click at [238, 152] on span "Bot Response" at bounding box center [223, 149] width 41 height 9
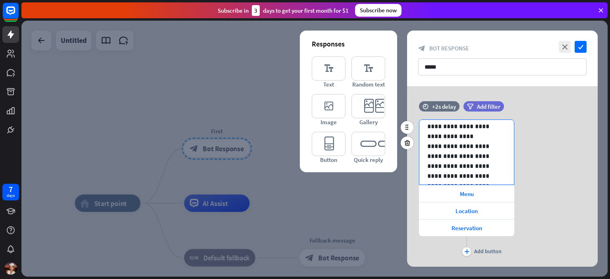
scroll to position [40, 0]
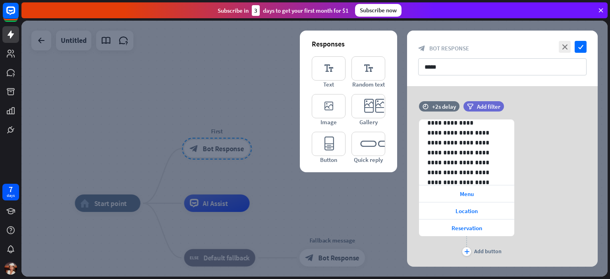
click at [375, 200] on div at bounding box center [314, 149] width 586 height 256
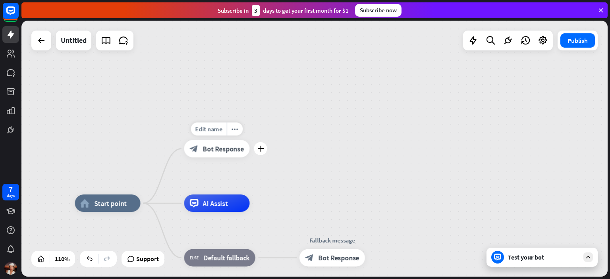
click at [210, 145] on span "Bot Response" at bounding box center [223, 149] width 41 height 9
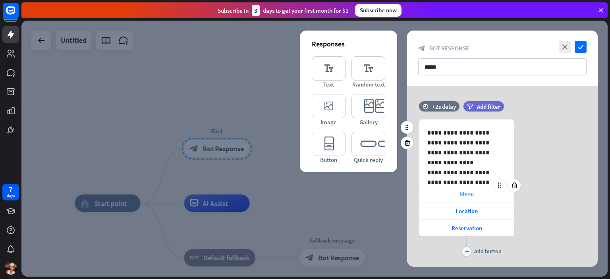
click at [463, 193] on span "Menu" at bounding box center [467, 194] width 14 height 8
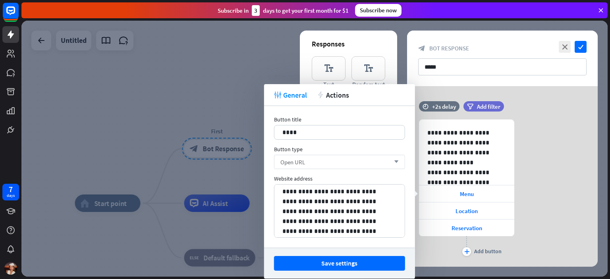
click at [395, 163] on icon "arrow_down" at bounding box center [394, 162] width 9 height 5
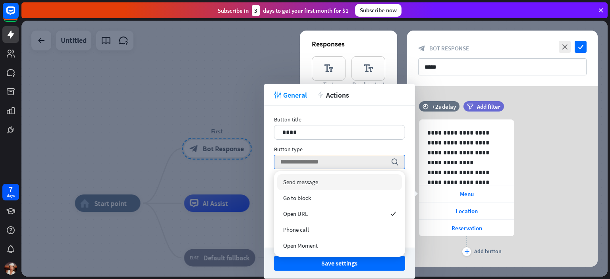
click at [312, 185] on span "Send message" at bounding box center [300, 182] width 35 height 8
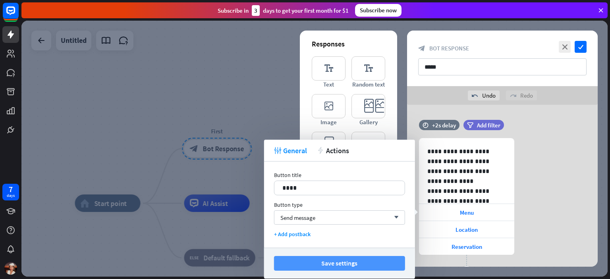
click at [373, 266] on button "Save settings" at bounding box center [339, 263] width 131 height 15
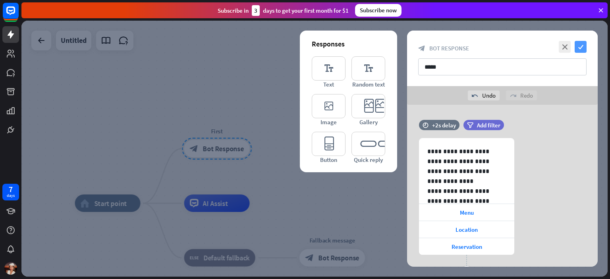
click at [583, 46] on icon "check" at bounding box center [581, 47] width 12 height 12
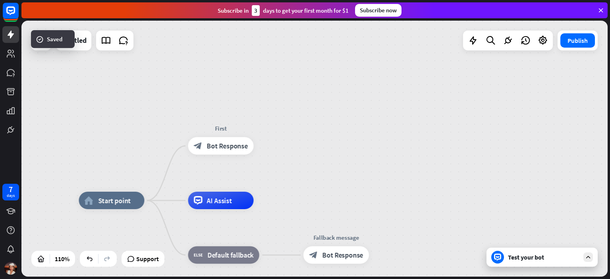
drag, startPoint x: 342, startPoint y: 182, endPoint x: 370, endPoint y: 158, distance: 36.9
click at [370, 158] on div "home_2 Start point First block_bot_response Bot Response AI Assist block_fallba…" at bounding box center [314, 149] width 586 height 256
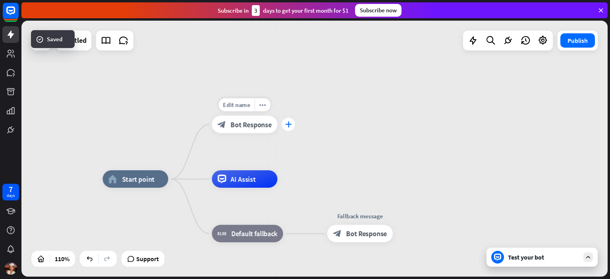
click at [289, 123] on icon "plus" at bounding box center [288, 125] width 7 height 6
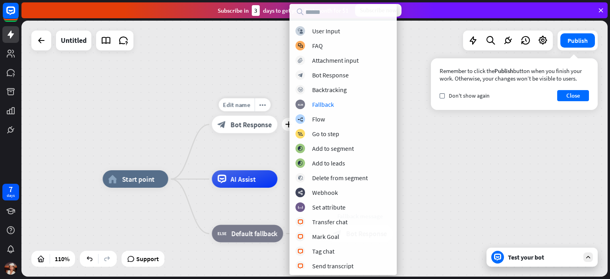
click at [255, 133] on div "Edit name more_horiz plus First block_bot_response Bot Response" at bounding box center [245, 124] width 66 height 17
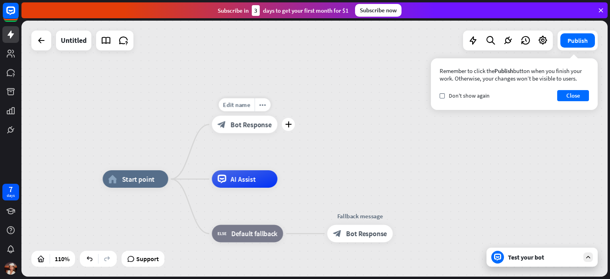
click at [260, 130] on div "block_bot_response Bot Response" at bounding box center [245, 124] width 66 height 17
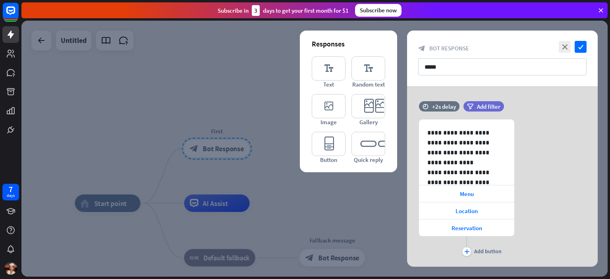
click at [281, 148] on div at bounding box center [314, 149] width 586 height 256
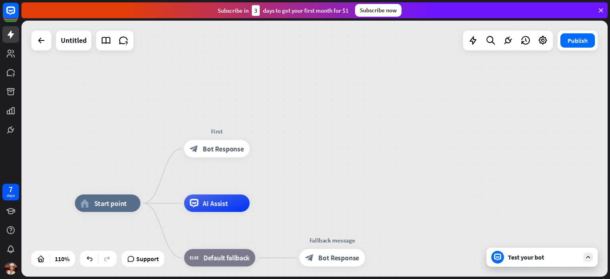
drag, startPoint x: 248, startPoint y: 148, endPoint x: 289, endPoint y: 147, distance: 41.7
click at [289, 147] on div "home_2 Start point Edit name more_horiz First block_bot_response Bot Response A…" at bounding box center [314, 149] width 586 height 256
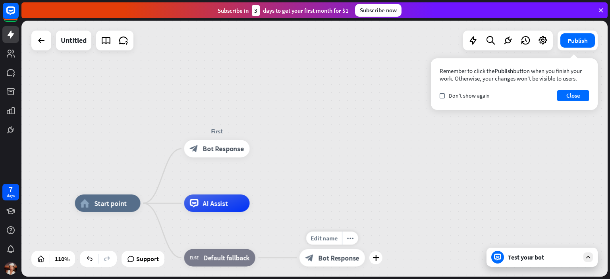
click at [299, 259] on div "Edit name more_horiz plus Fallback message block_bot_response Bot Response" at bounding box center [332, 257] width 66 height 17
click at [331, 264] on div "block_bot_response Bot Response" at bounding box center [332, 257] width 66 height 17
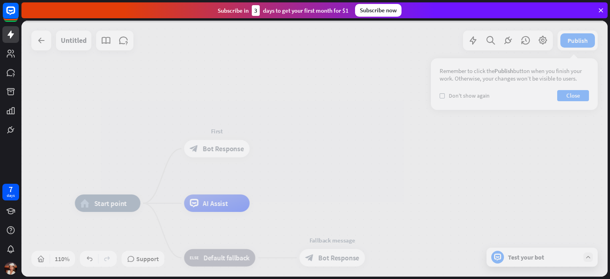
click at [332, 260] on div at bounding box center [314, 149] width 586 height 256
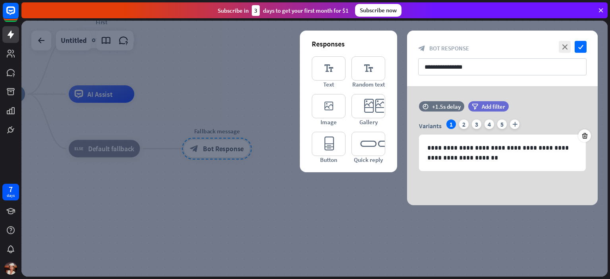
click at [557, 47] on div "close check" at bounding box center [572, 47] width 30 height 12
click at [569, 46] on icon "close" at bounding box center [565, 47] width 12 height 12
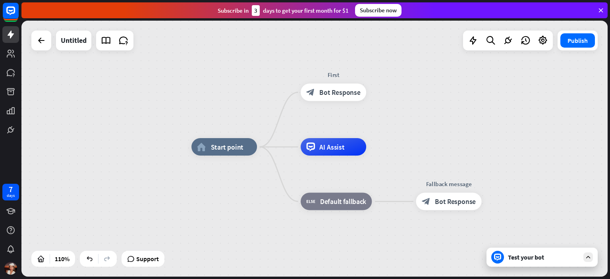
drag, startPoint x: 315, startPoint y: 116, endPoint x: 434, endPoint y: 149, distance: 123.7
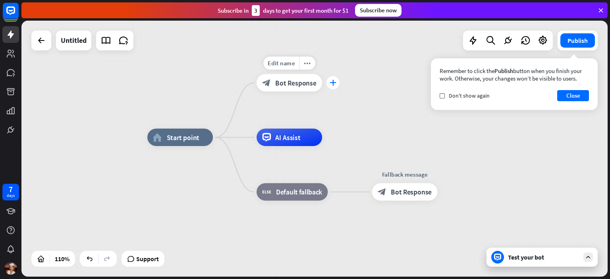
click at [334, 84] on icon "plus" at bounding box center [333, 83] width 7 height 6
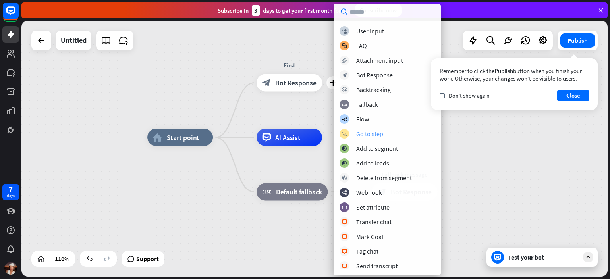
click at [379, 131] on div "Go to step" at bounding box center [369, 134] width 27 height 8
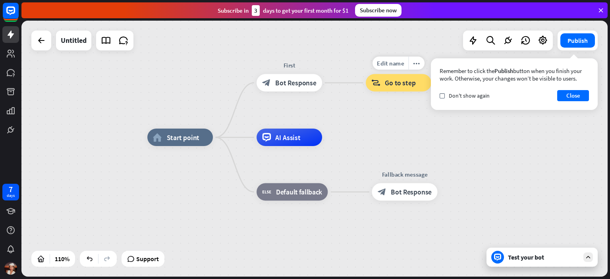
click at [394, 87] on span "Go to step" at bounding box center [400, 83] width 31 height 9
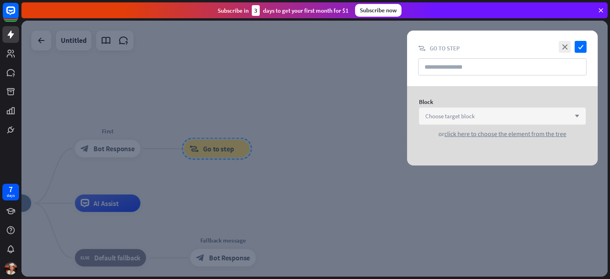
click at [534, 115] on div "Choose target block arrow_down" at bounding box center [502, 116] width 167 height 17
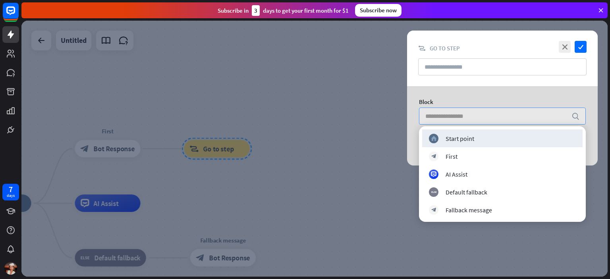
click at [529, 117] on input "search" at bounding box center [496, 116] width 142 height 16
click at [559, 41] on icon "close" at bounding box center [565, 47] width 12 height 12
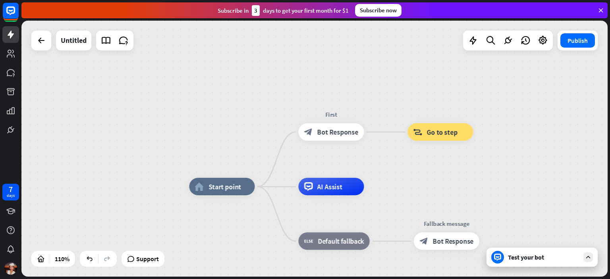
drag, startPoint x: 302, startPoint y: 157, endPoint x: 537, endPoint y: 138, distance: 235.5
click at [537, 138] on div "home_2 Start point First block_bot_response Bot Response block_goto Go to step …" at bounding box center [314, 149] width 586 height 256
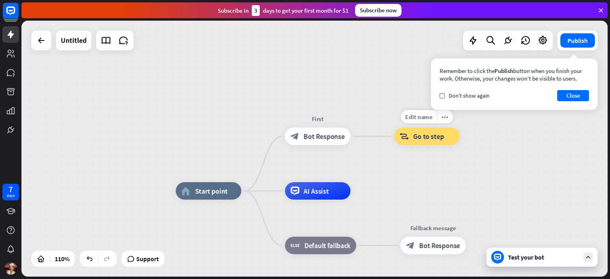
drag, startPoint x: 496, startPoint y: 141, endPoint x: 450, endPoint y: 149, distance: 46.4
click at [460, 145] on div "Edit name more_horiz block_goto Go to step" at bounding box center [427, 136] width 66 height 17
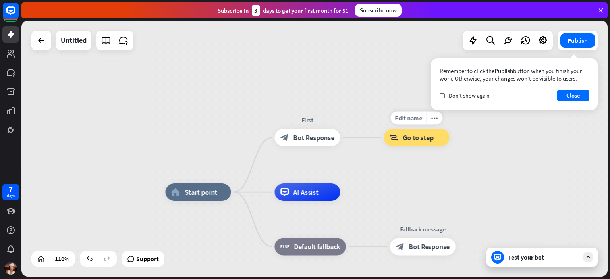
click at [426, 138] on span "Go to step" at bounding box center [418, 137] width 31 height 9
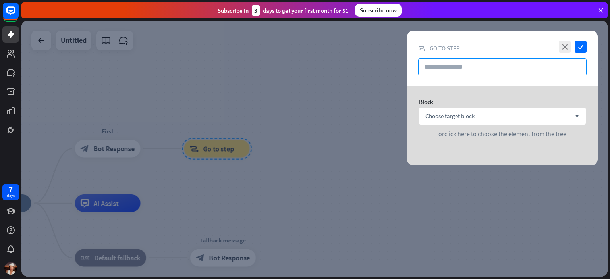
click at [461, 68] on input "text" at bounding box center [502, 66] width 168 height 17
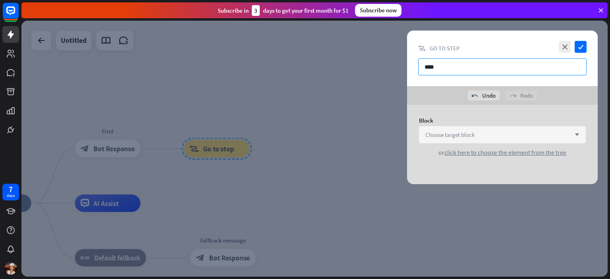
type input "****"
click at [448, 127] on div "Choose target block arrow_down" at bounding box center [502, 134] width 167 height 17
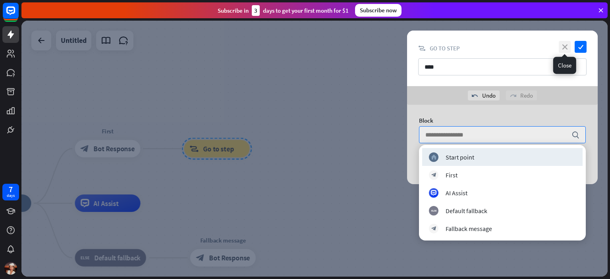
click at [561, 47] on icon "close" at bounding box center [565, 47] width 12 height 12
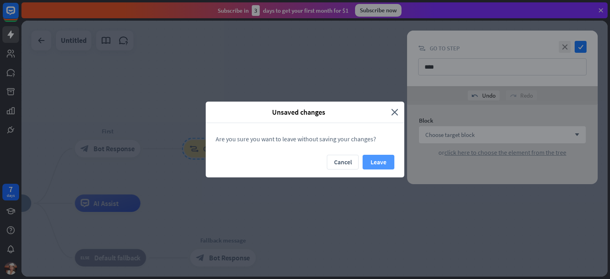
click at [381, 164] on button "Leave" at bounding box center [379, 162] width 32 height 15
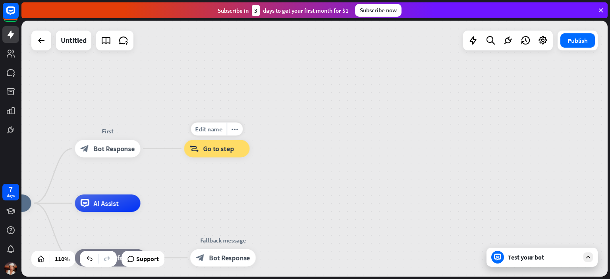
click at [236, 155] on div "block_goto Go to step" at bounding box center [217, 148] width 66 height 17
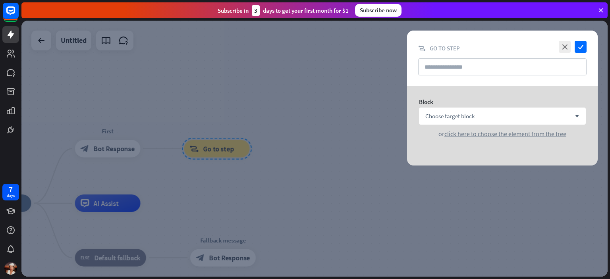
click at [333, 117] on div at bounding box center [314, 149] width 586 height 256
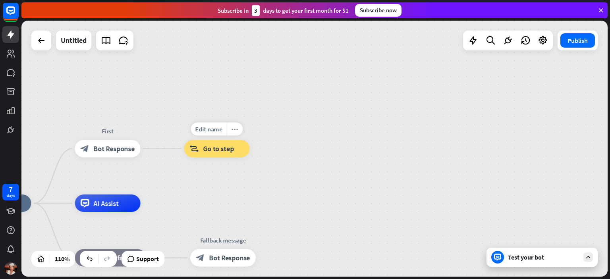
click at [239, 130] on div "more_horiz" at bounding box center [235, 129] width 16 height 13
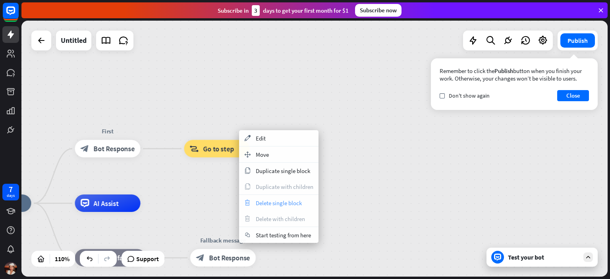
click at [259, 204] on span "Delete single block" at bounding box center [279, 203] width 46 height 8
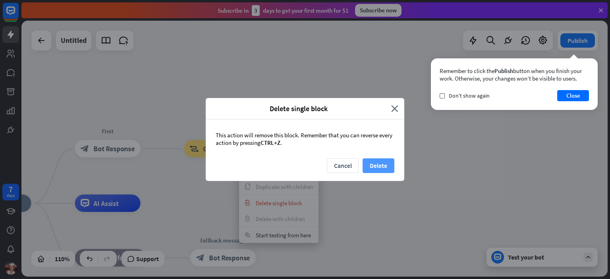
click at [385, 162] on button "Delete" at bounding box center [379, 165] width 32 height 15
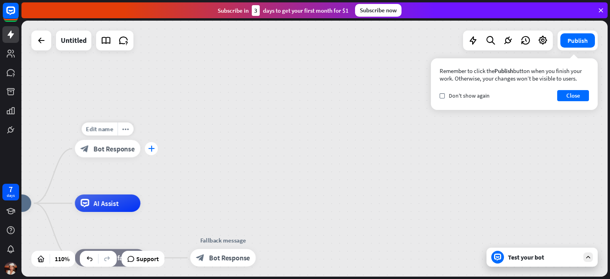
click at [153, 151] on icon "plus" at bounding box center [151, 149] width 7 height 6
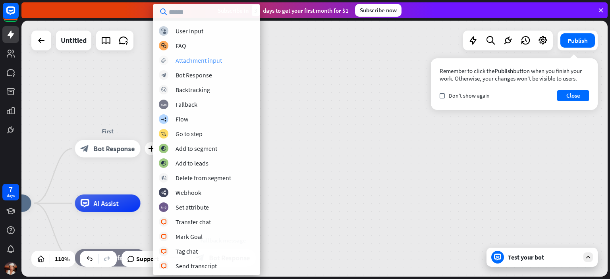
click at [177, 57] on div "Attachment input" at bounding box center [199, 60] width 46 height 8
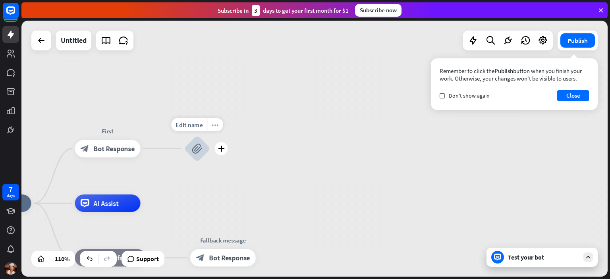
click at [212, 124] on icon "more_horiz" at bounding box center [215, 125] width 7 height 7
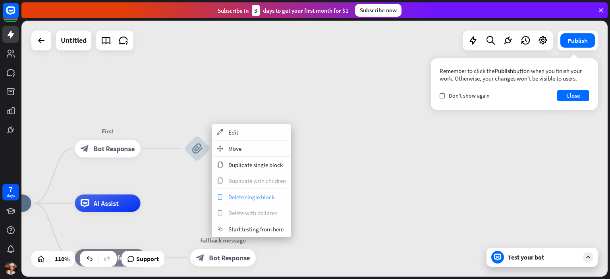
click at [230, 193] on span "Delete single block" at bounding box center [251, 197] width 46 height 8
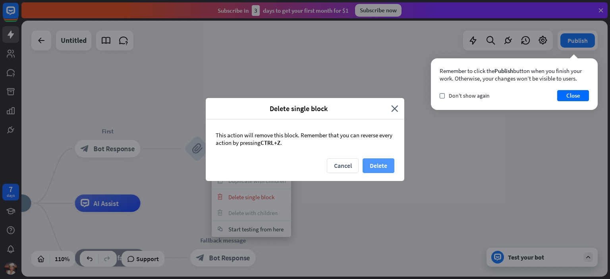
click at [392, 160] on button "Delete" at bounding box center [379, 165] width 32 height 15
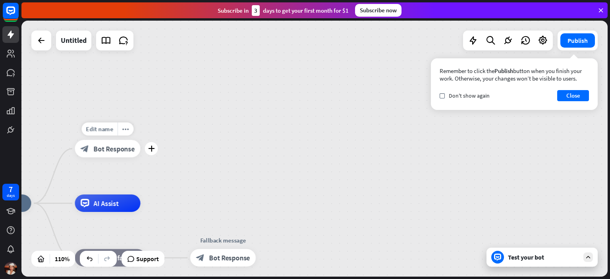
click at [155, 151] on div "plus" at bounding box center [151, 148] width 13 height 13
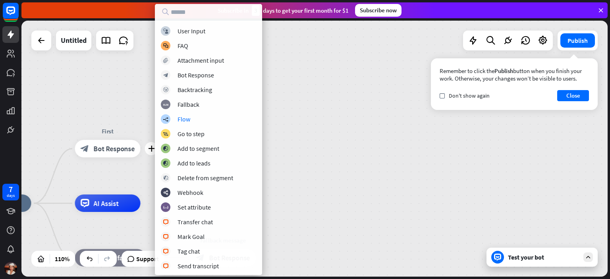
click at [185, 127] on div "block_user_input User Input block_faq FAQ block_attachment Attachment input blo…" at bounding box center [208, 147] width 107 height 243
click at [187, 75] on div "Bot Response" at bounding box center [196, 75] width 37 height 8
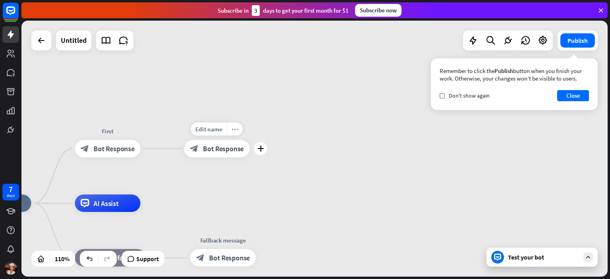
click at [235, 128] on icon "more_horiz" at bounding box center [235, 129] width 7 height 7
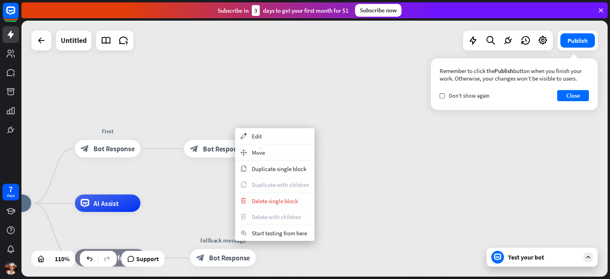
click at [210, 147] on span "Bot Response" at bounding box center [223, 149] width 41 height 9
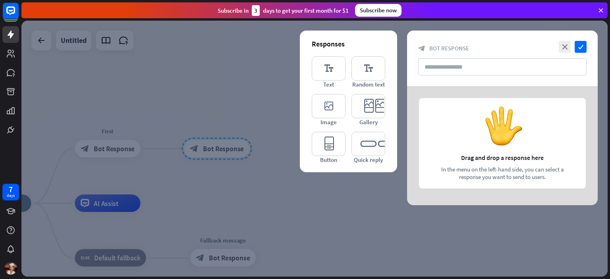
click at [197, 101] on div at bounding box center [314, 149] width 586 height 256
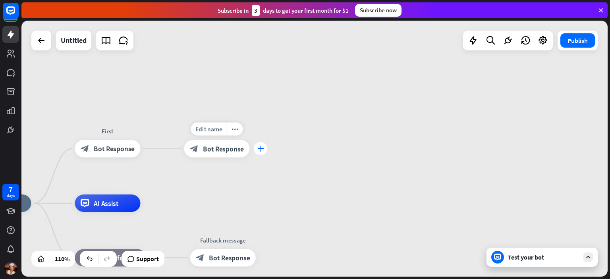
click at [259, 149] on icon "plus" at bounding box center [260, 149] width 7 height 6
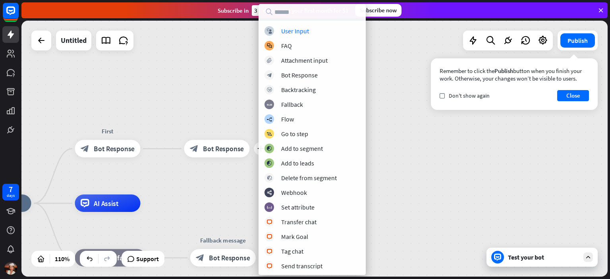
click at [236, 72] on div "home_2 Start point First block_bot_response Bot Response plus block_bot_respons…" at bounding box center [314, 149] width 586 height 256
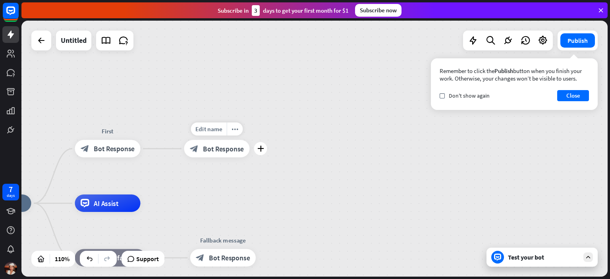
click at [220, 147] on span "Bot Response" at bounding box center [223, 149] width 41 height 9
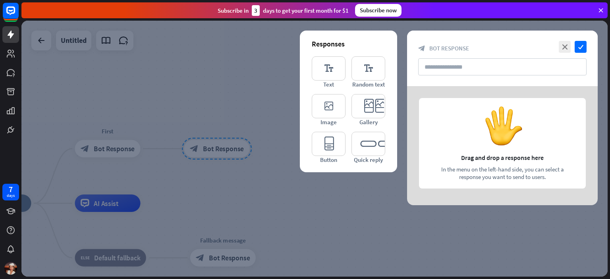
click at [170, 164] on div at bounding box center [314, 149] width 586 height 256
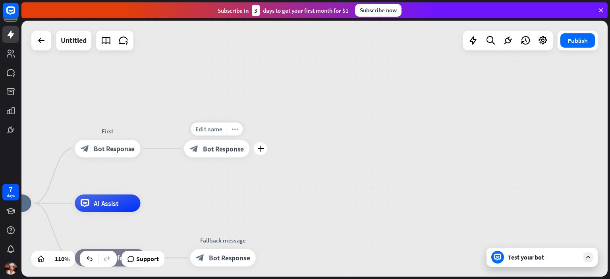
click at [231, 126] on div "more_horiz" at bounding box center [235, 129] width 16 height 13
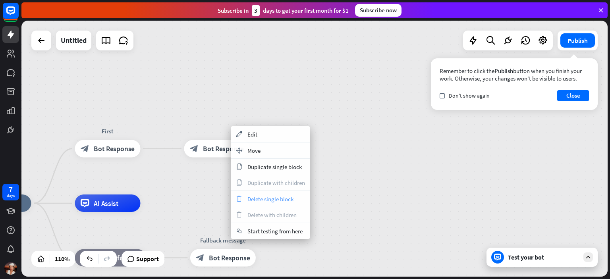
click at [253, 194] on div "trash Delete single block" at bounding box center [270, 199] width 79 height 16
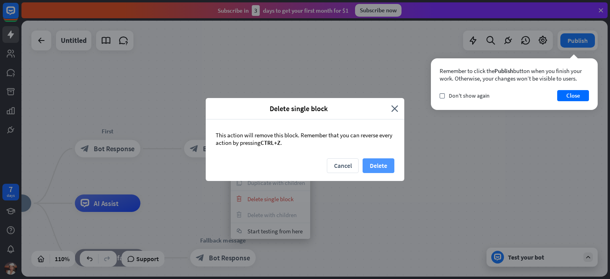
click at [380, 166] on button "Delete" at bounding box center [379, 165] width 32 height 15
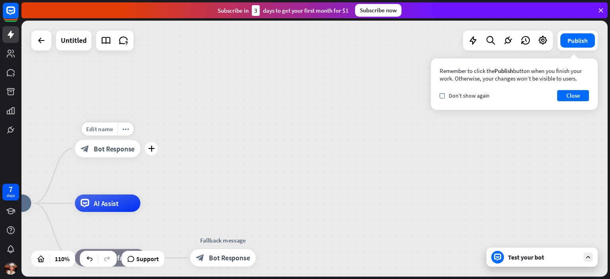
click at [103, 147] on span "Bot Response" at bounding box center [114, 149] width 41 height 9
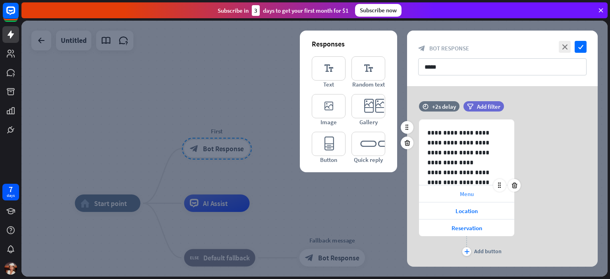
click at [456, 192] on div "Menu" at bounding box center [466, 193] width 95 height 17
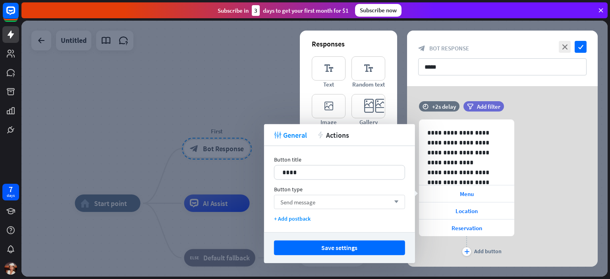
click at [343, 198] on div "Send message arrow_down" at bounding box center [339, 202] width 131 height 14
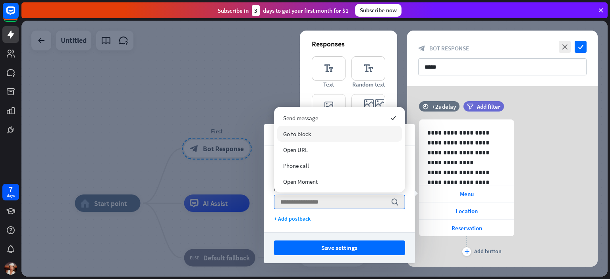
click at [322, 138] on div "Go to block" at bounding box center [339, 134] width 125 height 16
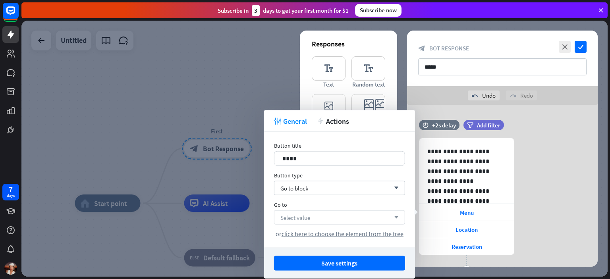
click at [334, 216] on div "Select value arrow_down" at bounding box center [339, 217] width 131 height 14
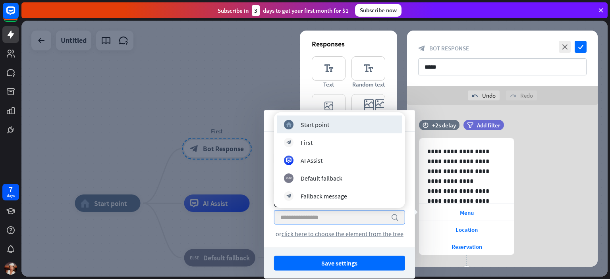
click at [334, 216] on input "search" at bounding box center [333, 218] width 106 height 14
click at [248, 189] on div at bounding box center [314, 149] width 586 height 256
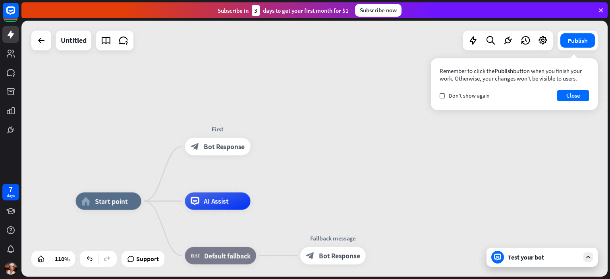
drag, startPoint x: 251, startPoint y: 250, endPoint x: 272, endPoint y: 207, distance: 47.4
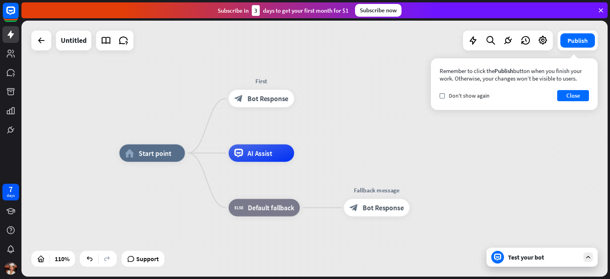
drag, startPoint x: 305, startPoint y: 191, endPoint x: 329, endPoint y: 162, distance: 38.4
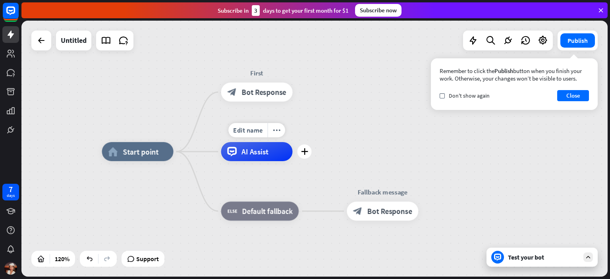
click at [267, 146] on div "AI Assist" at bounding box center [256, 151] width 71 height 19
click at [246, 161] on div "Edit name more_horiz plus AI Assist" at bounding box center [256, 151] width 71 height 19
click at [262, 130] on span "Edit name" at bounding box center [247, 130] width 29 height 9
click at [254, 130] on input "text" at bounding box center [257, 131] width 67 height 14
click at [288, 161] on div "Edit name more_horiz plus AI Assist" at bounding box center [256, 151] width 71 height 19
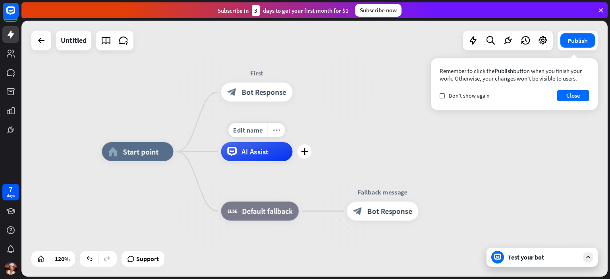
click at [273, 130] on icon "more_horiz" at bounding box center [277, 130] width 8 height 7
click at [262, 157] on div "AI Assist" at bounding box center [256, 151] width 71 height 19
click at [265, 154] on span "AI Assist" at bounding box center [254, 152] width 27 height 10
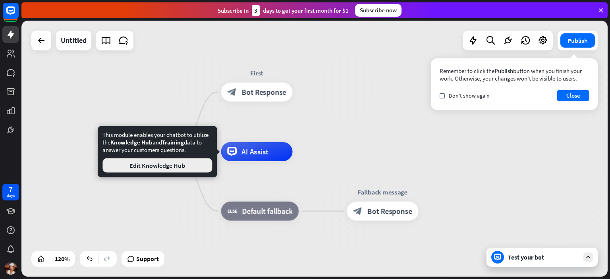
click at [186, 164] on button "Edit Knowledge Hub" at bounding box center [157, 165] width 110 height 14
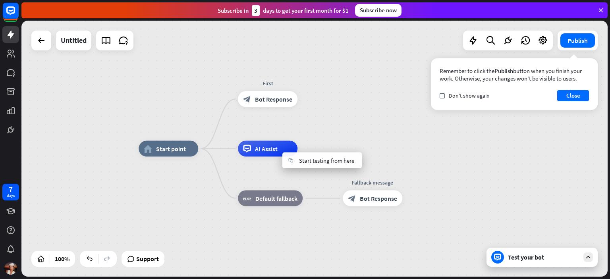
click at [355, 117] on div "home_2 Start point First block_bot_response Bot Response AI Assist block_fallba…" at bounding box center [314, 149] width 586 height 256
click at [286, 130] on icon "more_horiz" at bounding box center [284, 131] width 6 height 6
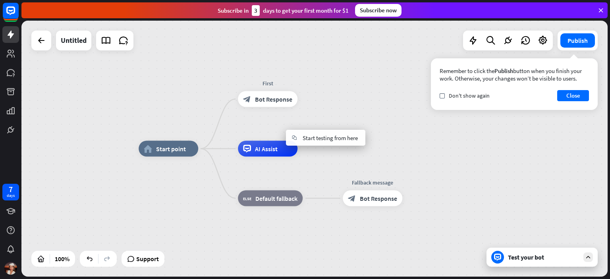
click at [147, 113] on div "home_2 Start point First block_bot_response Bot Response AI Assist block_fallba…" at bounding box center [314, 149] width 586 height 256
click at [136, 260] on div "Support" at bounding box center [143, 259] width 37 height 13
click at [440, 89] on div "Remember to click the Publish button when you finish your work. Otherwise, your…" at bounding box center [514, 84] width 167 height 52
click at [539, 40] on icon at bounding box center [543, 40] width 10 height 10
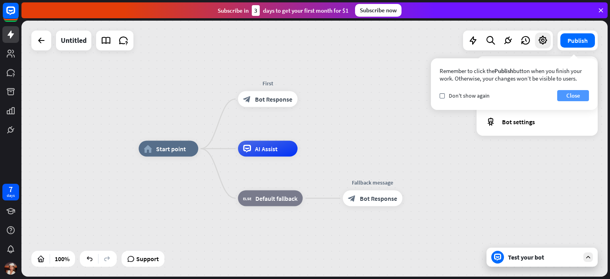
click at [562, 91] on button "Close" at bounding box center [573, 95] width 32 height 11
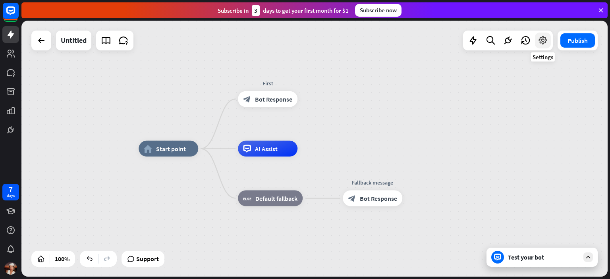
click at [545, 40] on icon at bounding box center [543, 40] width 10 height 10
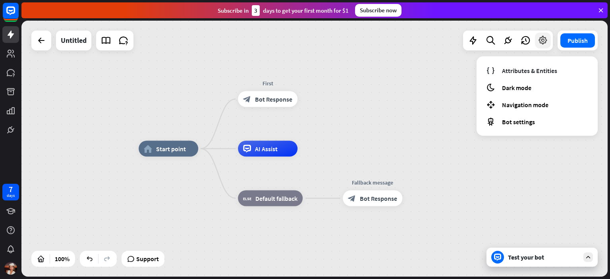
click at [545, 40] on icon at bounding box center [543, 40] width 10 height 10
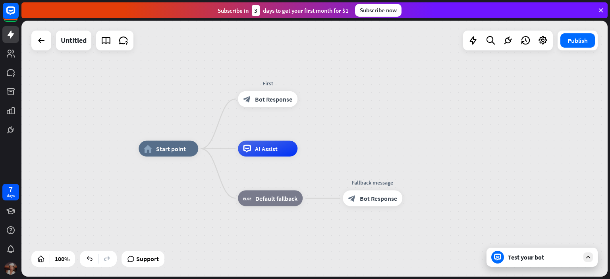
click at [4, 270] on div at bounding box center [10, 268] width 17 height 17
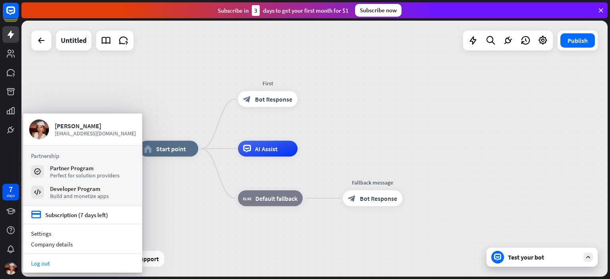
click at [49, 260] on link "Log out" at bounding box center [82, 263] width 119 height 11
